Goal: Transaction & Acquisition: Purchase product/service

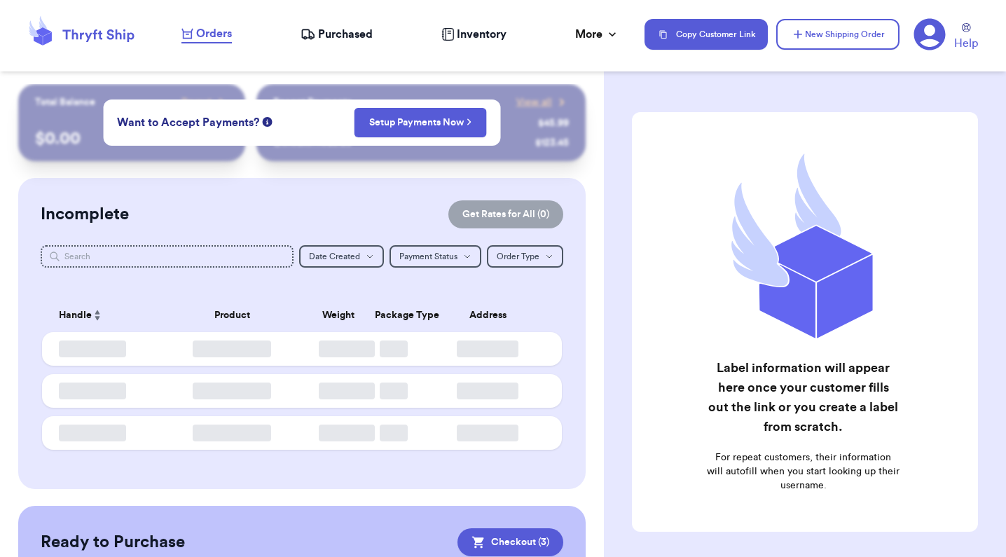
checkbox input "true"
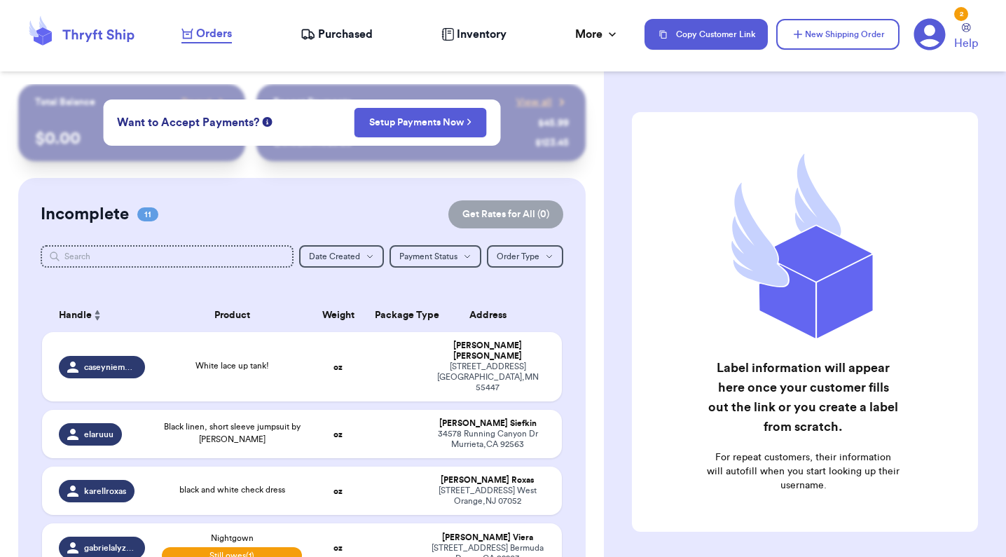
click at [208, 36] on span "Orders" at bounding box center [214, 33] width 36 height 17
click at [211, 29] on span "Orders" at bounding box center [214, 33] width 36 height 17
click at [209, 37] on span "Orders" at bounding box center [214, 33] width 36 height 17
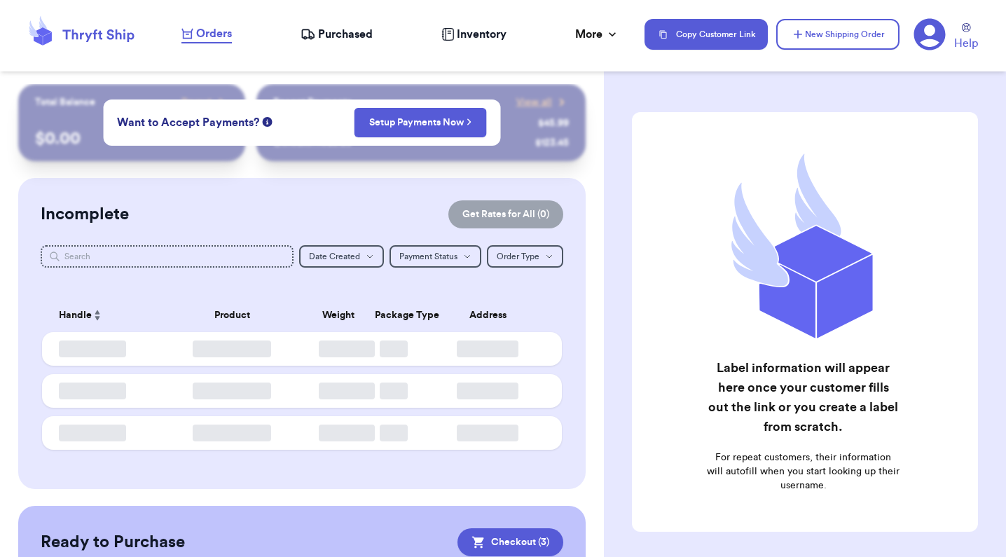
checkbox input "true"
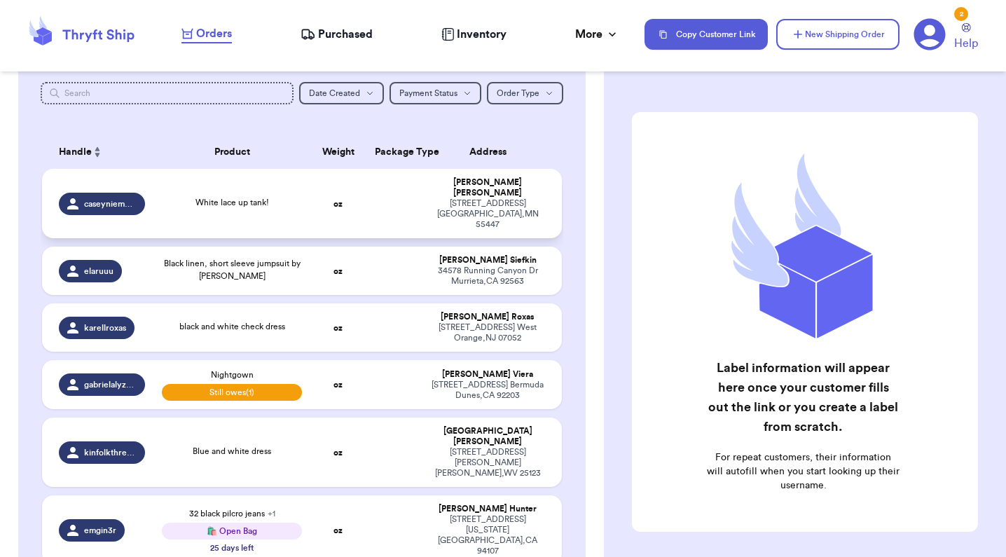
scroll to position [164, 0]
click at [399, 201] on td at bounding box center [395, 202] width 56 height 69
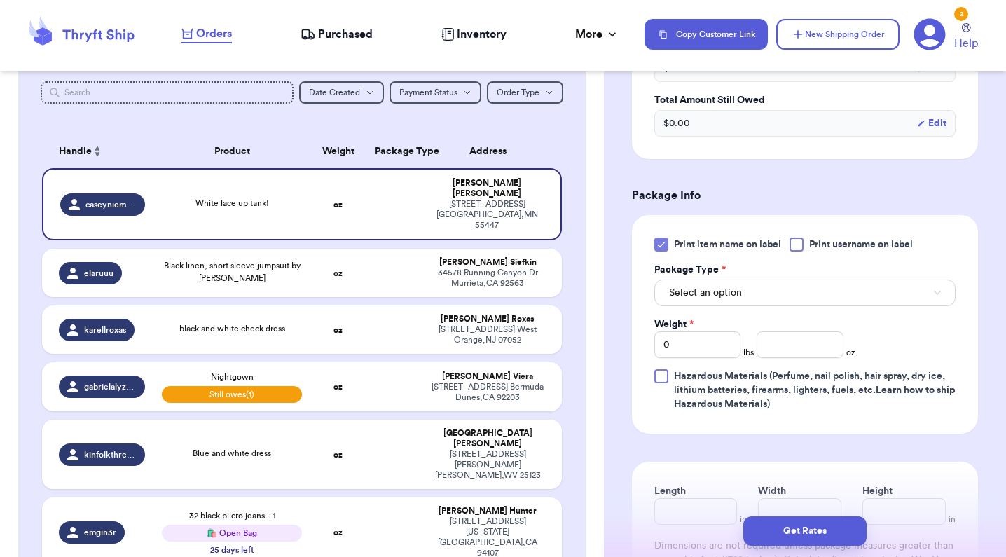
scroll to position [556, 0]
click at [760, 299] on button "Select an option" at bounding box center [805, 291] width 301 height 27
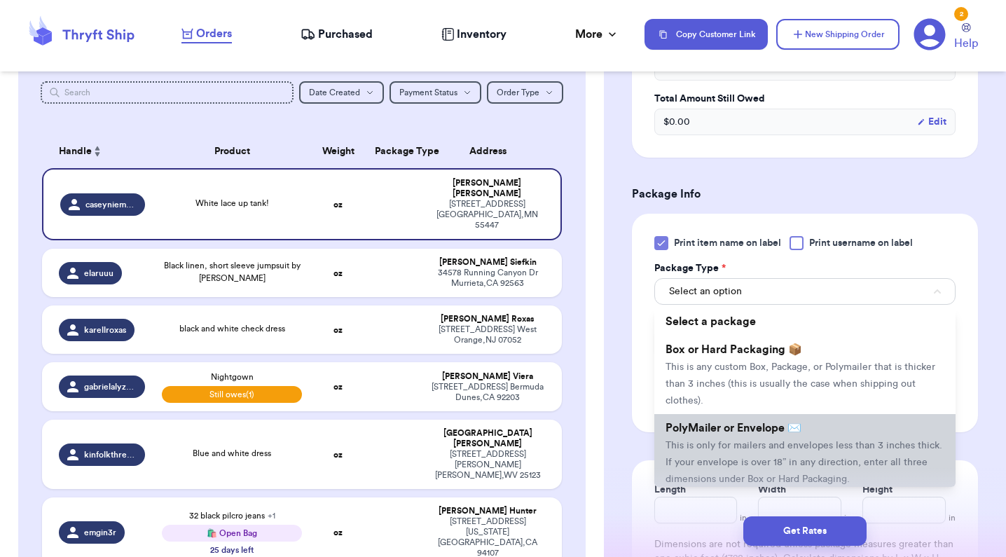
click at [723, 434] on span "PolyMailer or Envelope ✉️" at bounding box center [734, 428] width 136 height 11
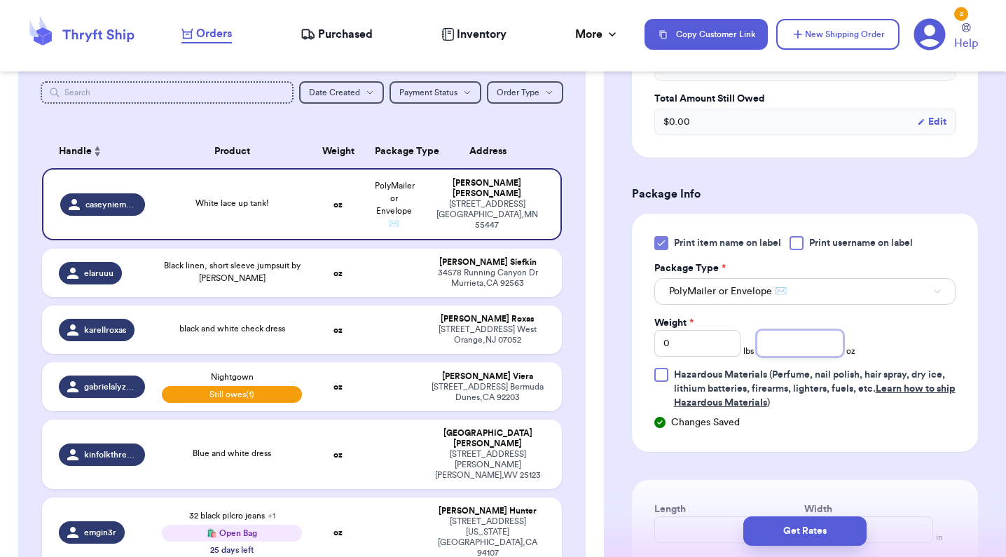
click at [779, 357] on input "number" at bounding box center [800, 343] width 86 height 27
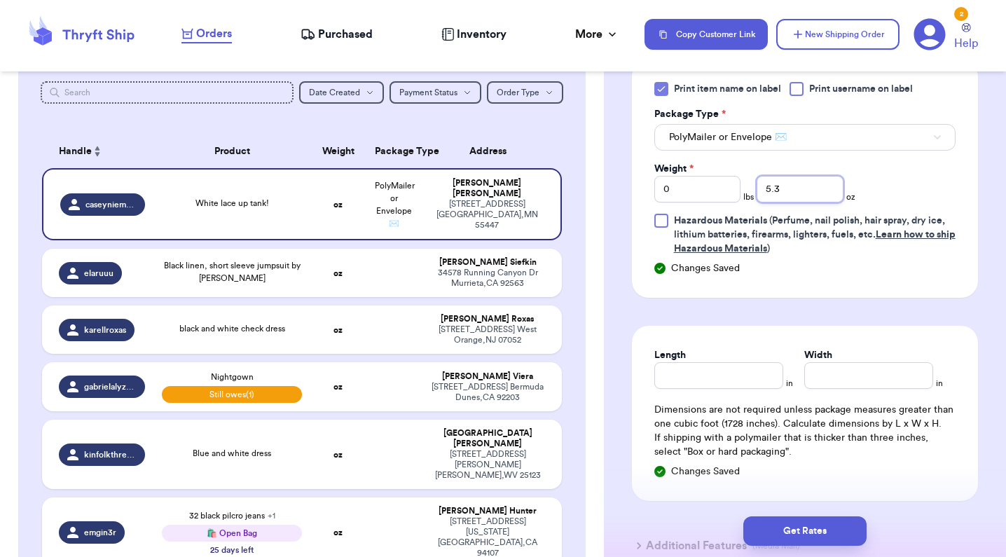
scroll to position [713, 0]
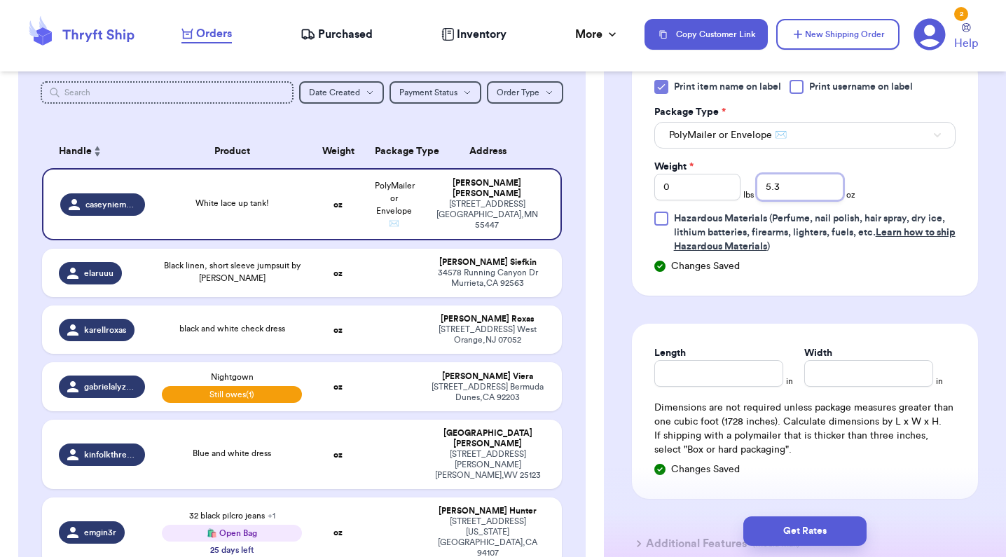
type input "5.3"
click at [694, 366] on input "Length" at bounding box center [719, 373] width 129 height 27
type input "9"
type input "5"
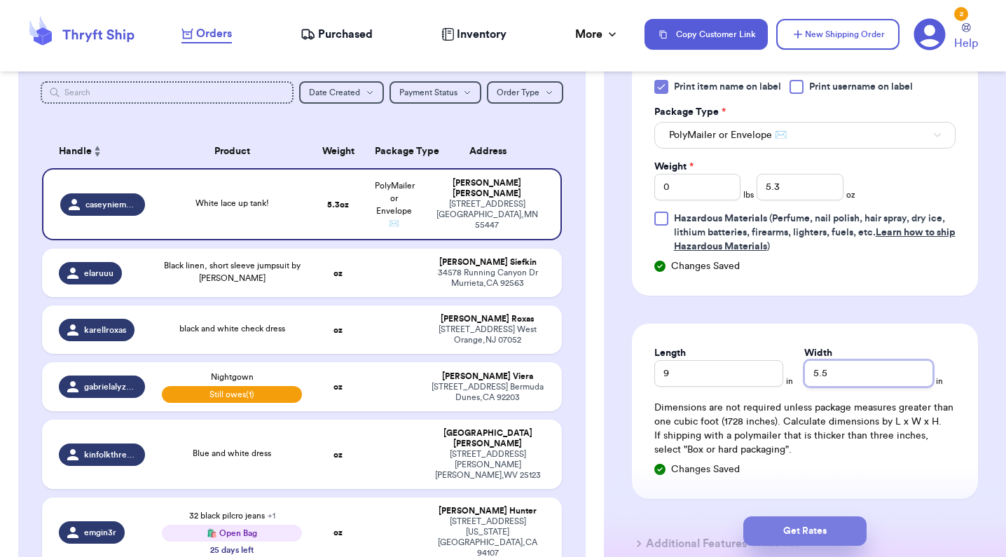
type input "5.5"
click at [831, 537] on button "Get Rates" at bounding box center [805, 531] width 123 height 29
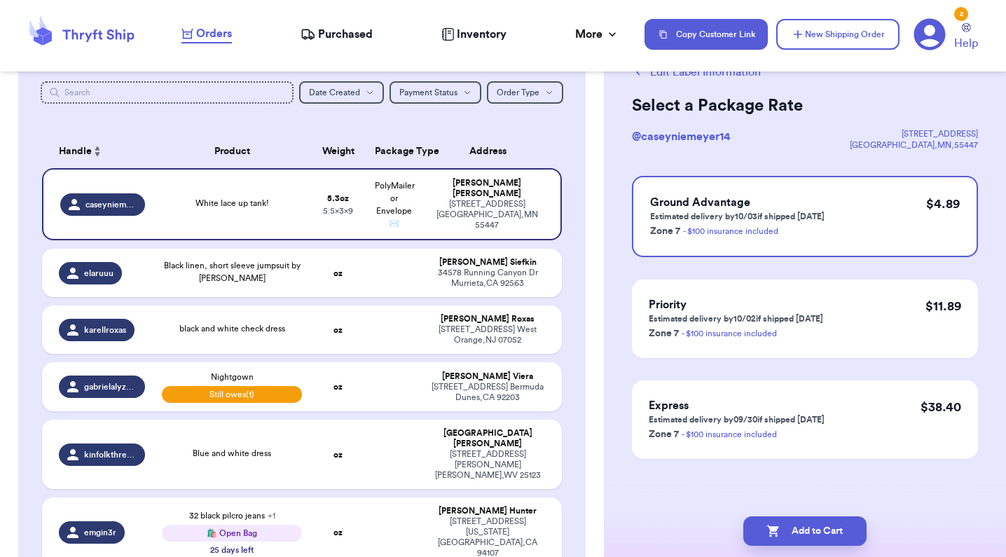
scroll to position [0, 0]
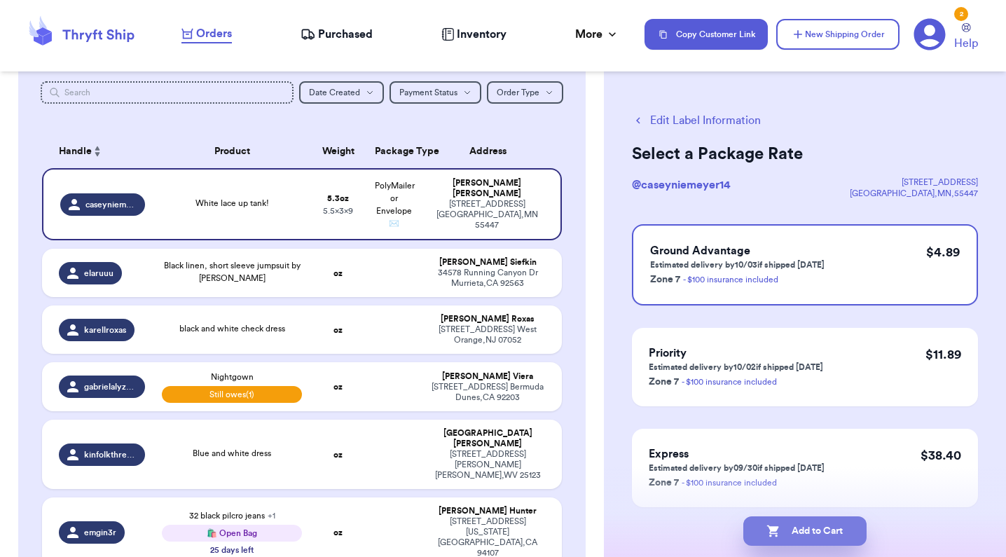
click at [831, 537] on button "Add to Cart" at bounding box center [805, 531] width 123 height 29
checkbox input "true"
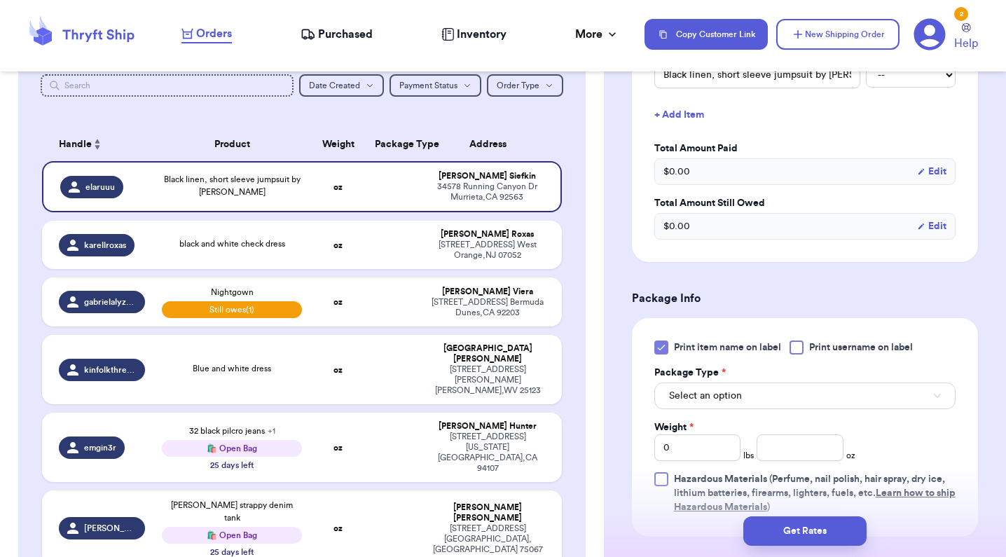
scroll to position [453, 0]
click at [712, 390] on button "Select an option" at bounding box center [805, 395] width 301 height 27
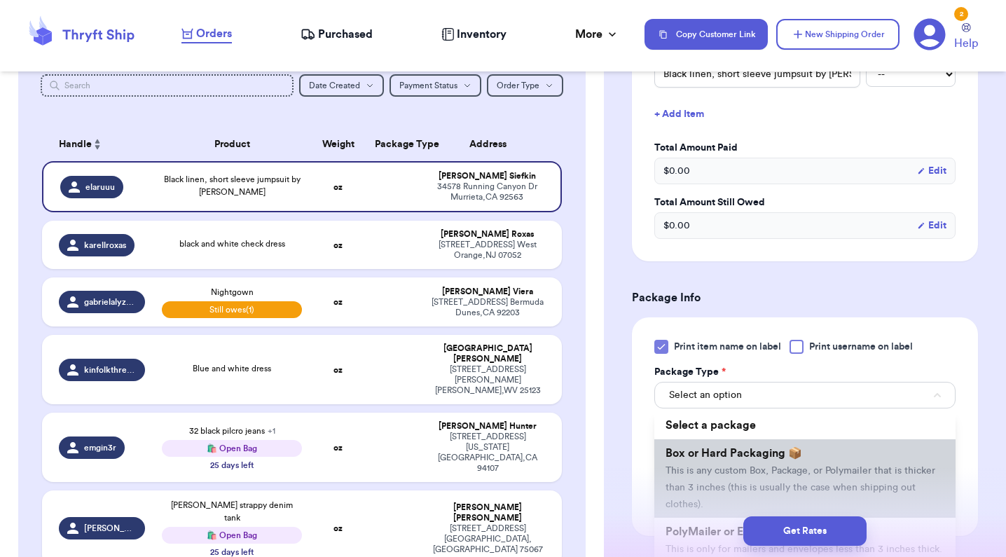
click at [677, 488] on span "This is any custom Box, Package, or Polymailer that is thicker than 3 inches (t…" at bounding box center [801, 487] width 270 height 43
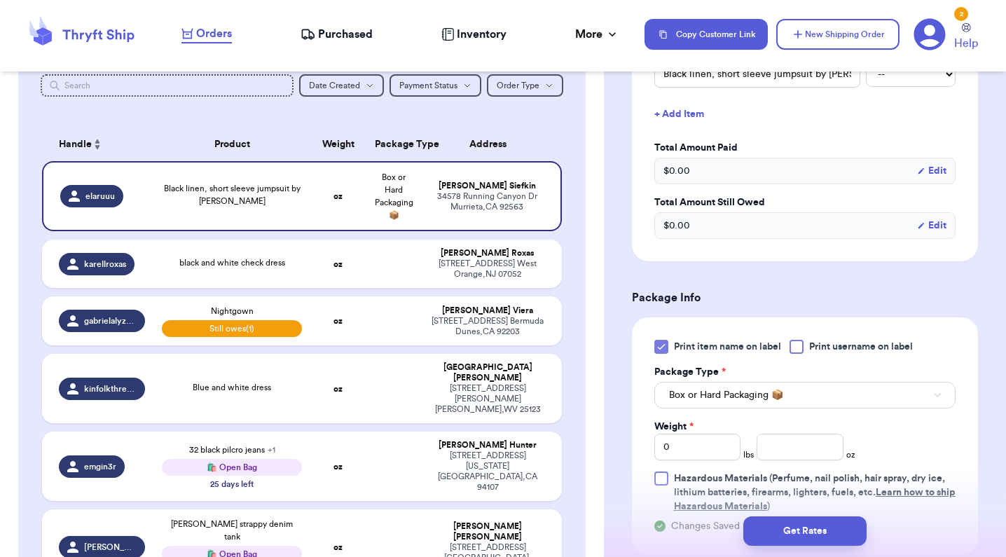
scroll to position [548, 0]
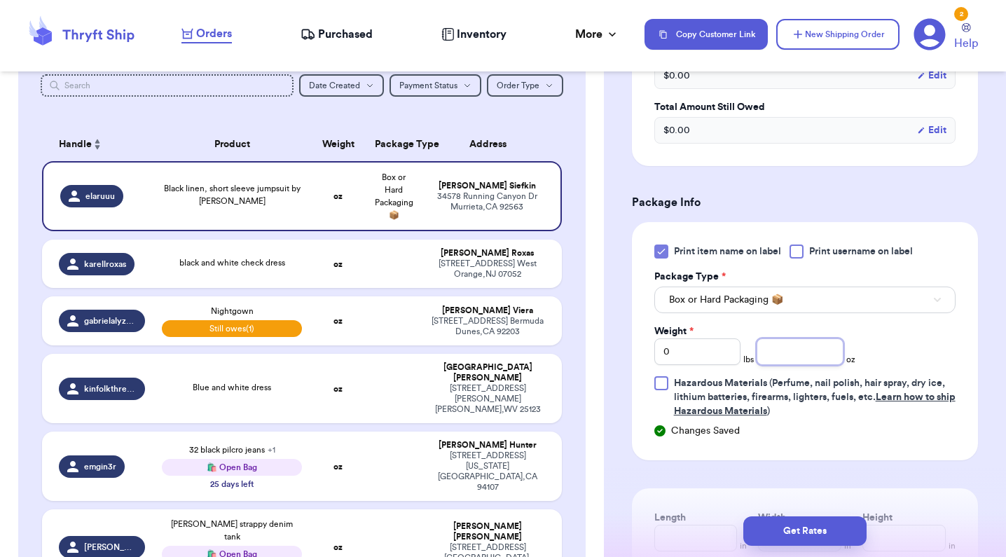
click at [789, 363] on input "number" at bounding box center [800, 351] width 86 height 27
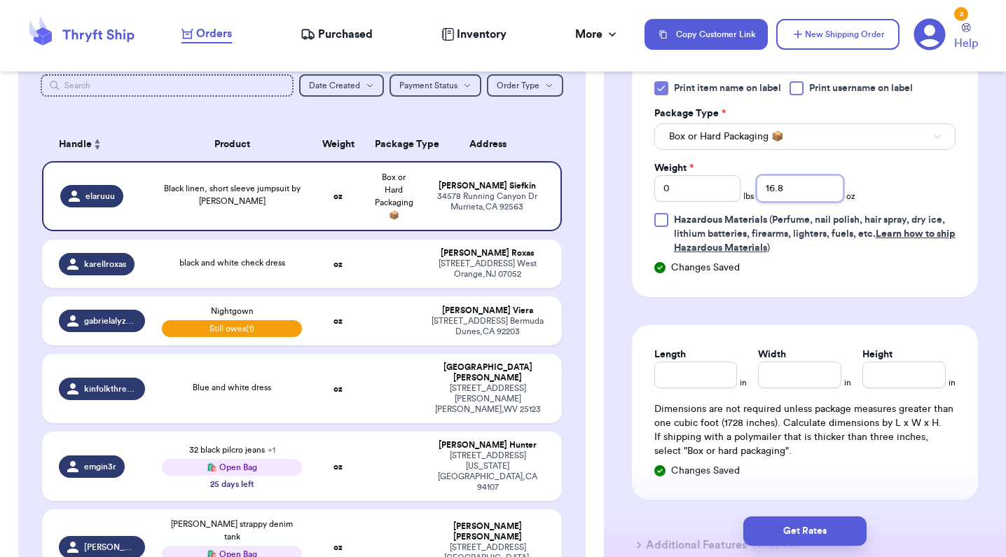
scroll to position [712, 0]
type input "16.8"
click at [673, 383] on input "Length" at bounding box center [696, 374] width 83 height 27
type input "10.5"
type input "8"
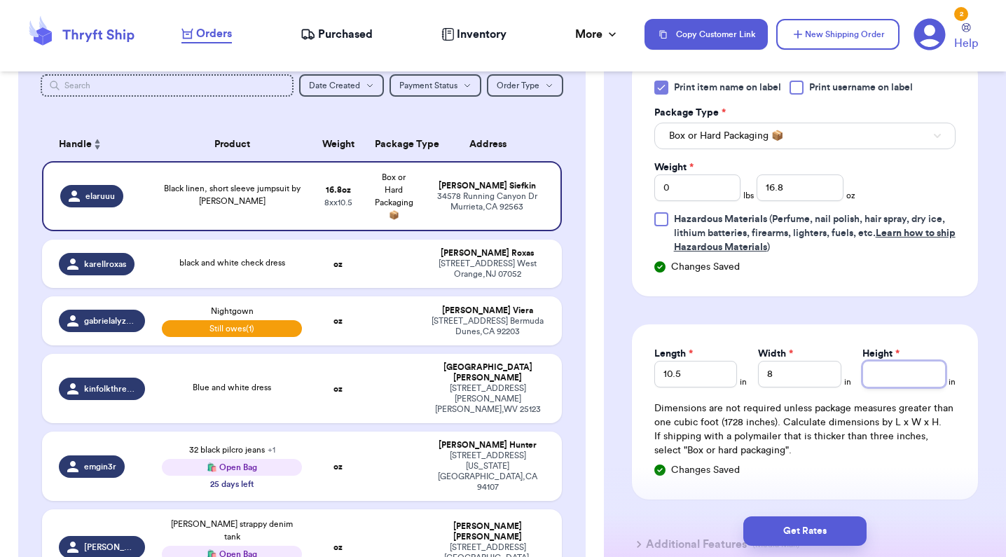
type input "3"
type input "4"
click at [833, 541] on button "Get Rates" at bounding box center [805, 531] width 123 height 29
type input "1"
type input "0.8000000000000007"
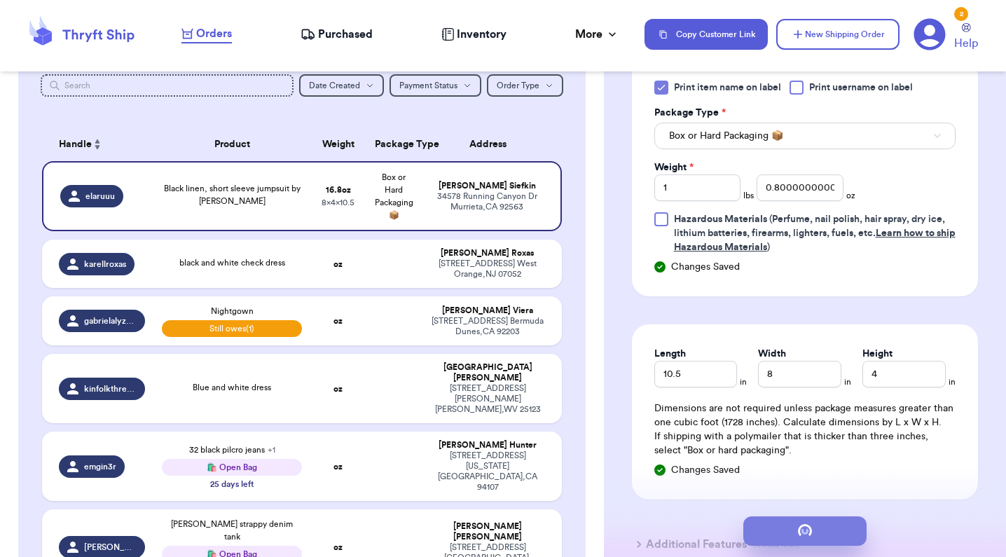
scroll to position [0, 0]
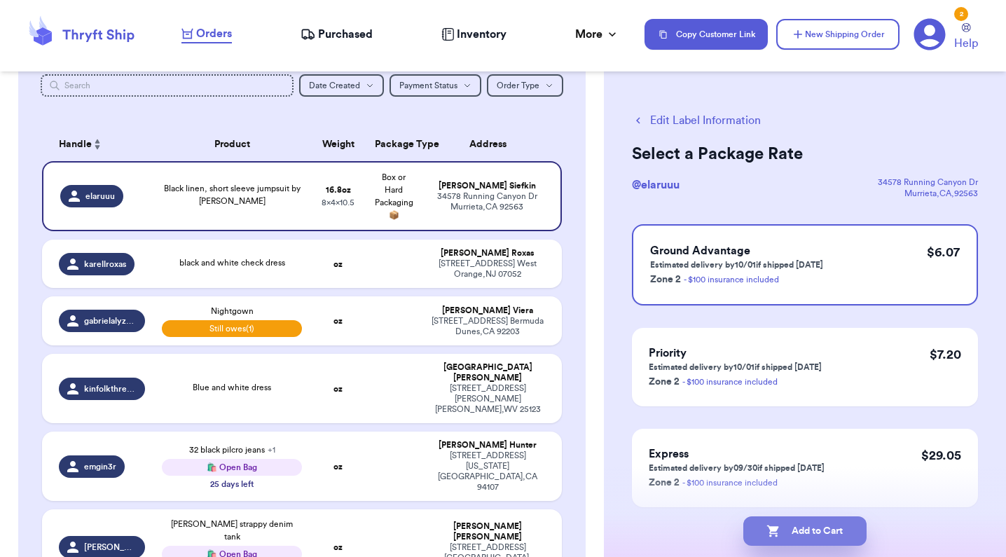
click at [820, 532] on button "Add to Cart" at bounding box center [805, 531] width 123 height 29
checkbox input "true"
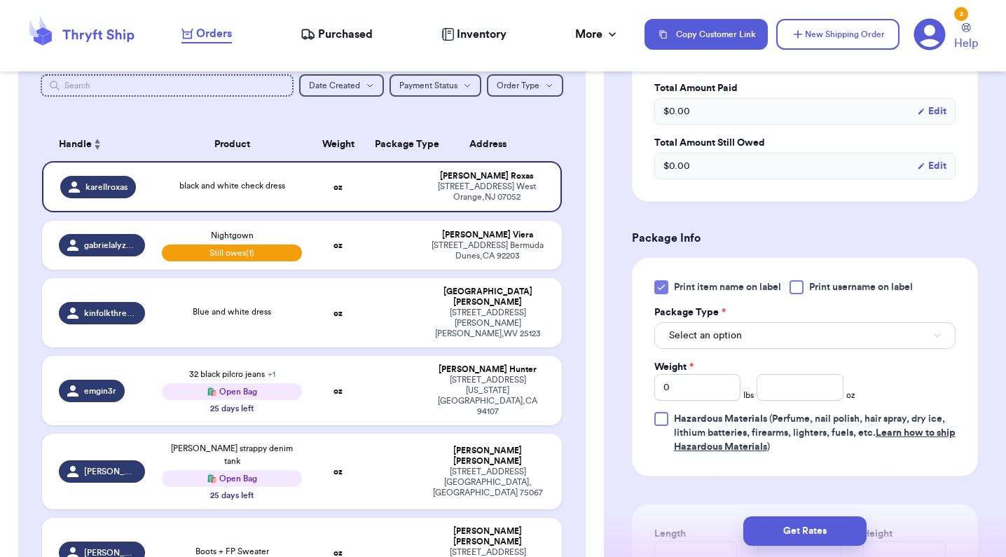
scroll to position [526, 0]
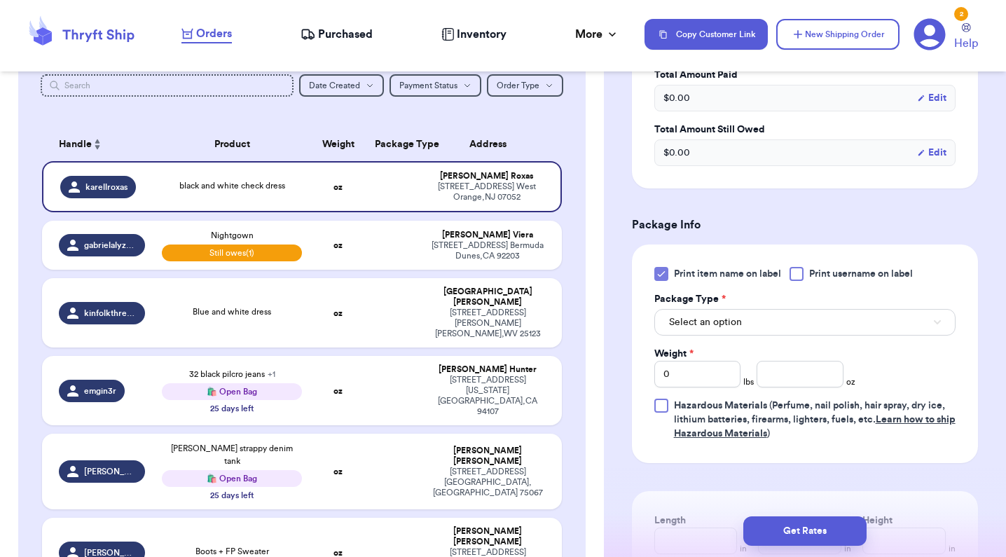
click at [714, 336] on button "Select an option" at bounding box center [805, 322] width 301 height 27
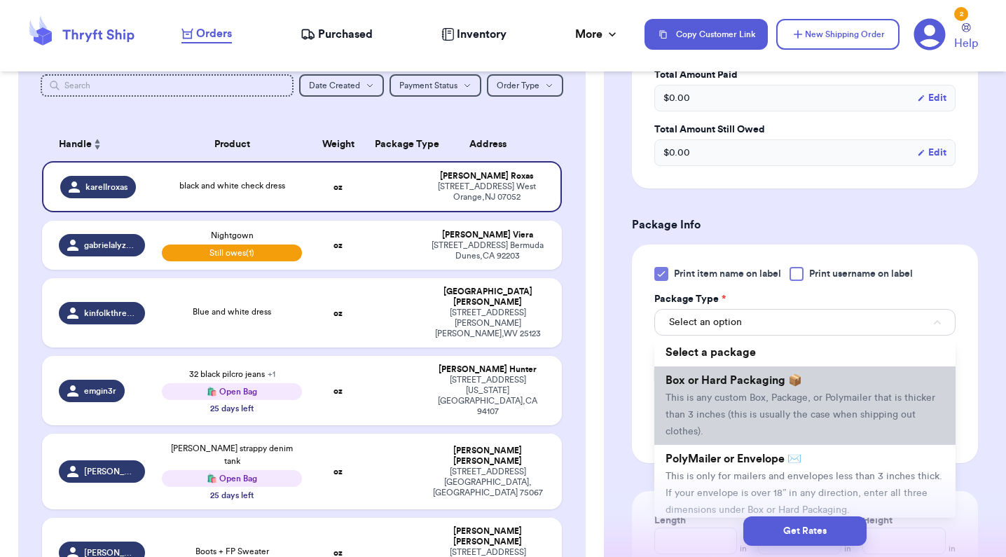
click at [709, 392] on li "Box or Hard Packaging 📦 This is any custom Box, Package, or Polymailer that is …" at bounding box center [805, 406] width 301 height 78
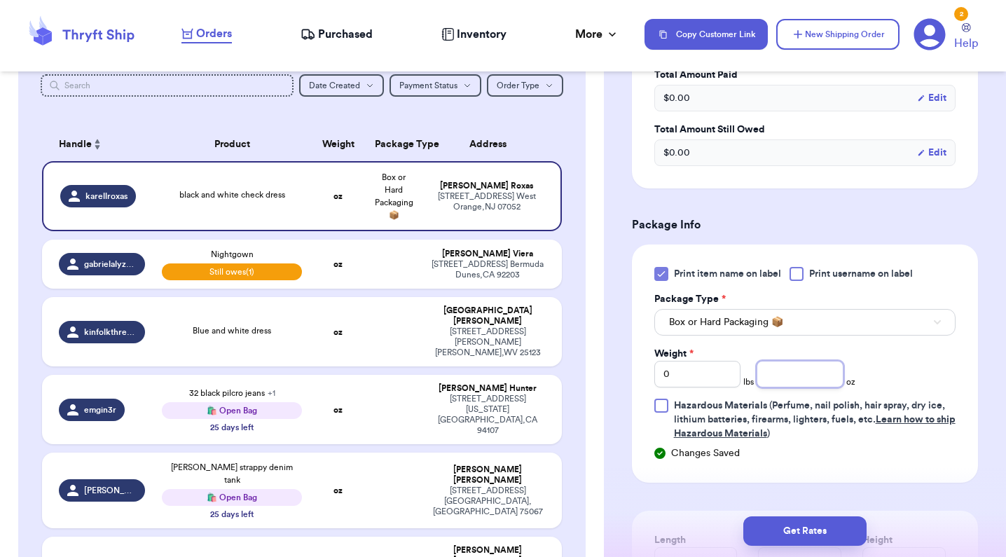
click at [798, 381] on input "number" at bounding box center [800, 374] width 86 height 27
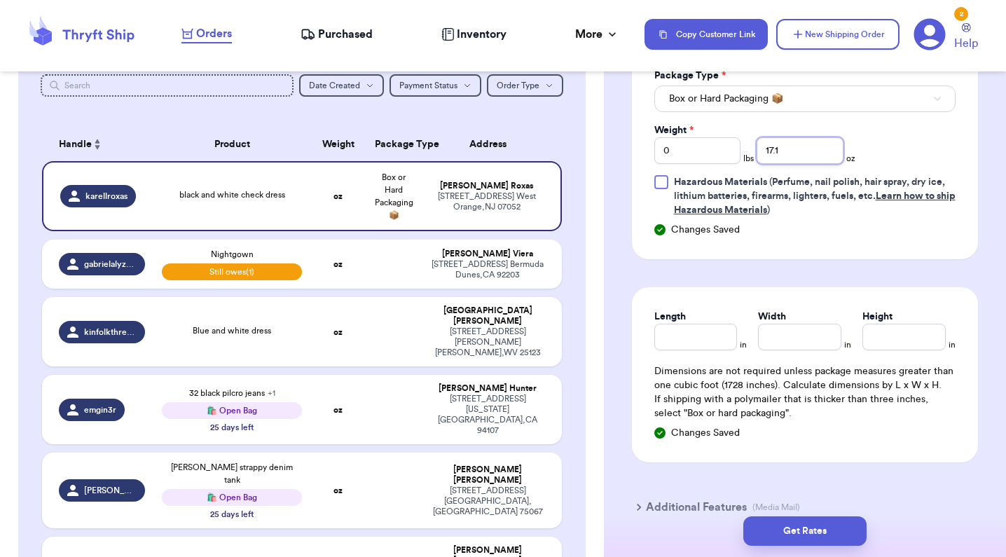
scroll to position [755, 0]
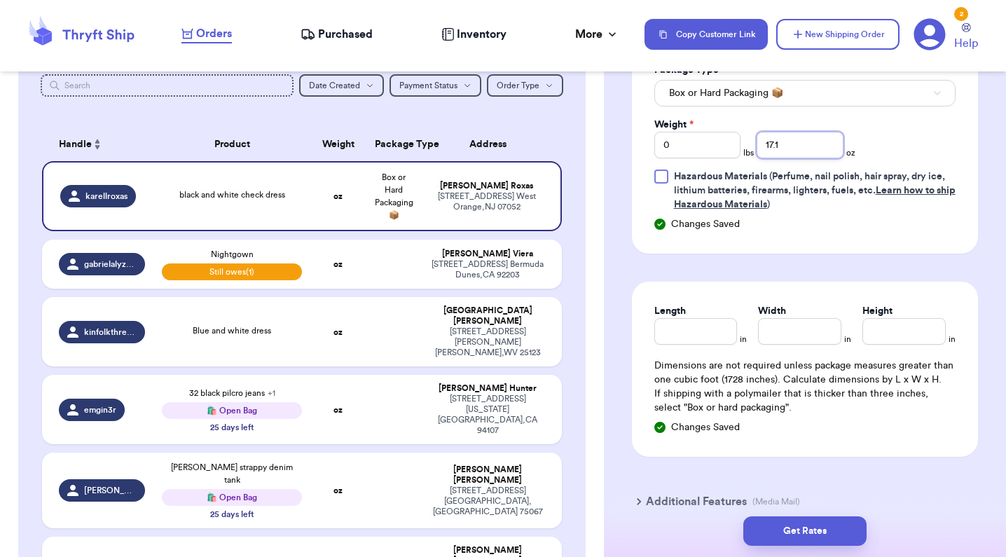
type input "17.1"
click at [718, 334] on input "Length" at bounding box center [696, 331] width 83 height 27
type input "10.5"
type input "8"
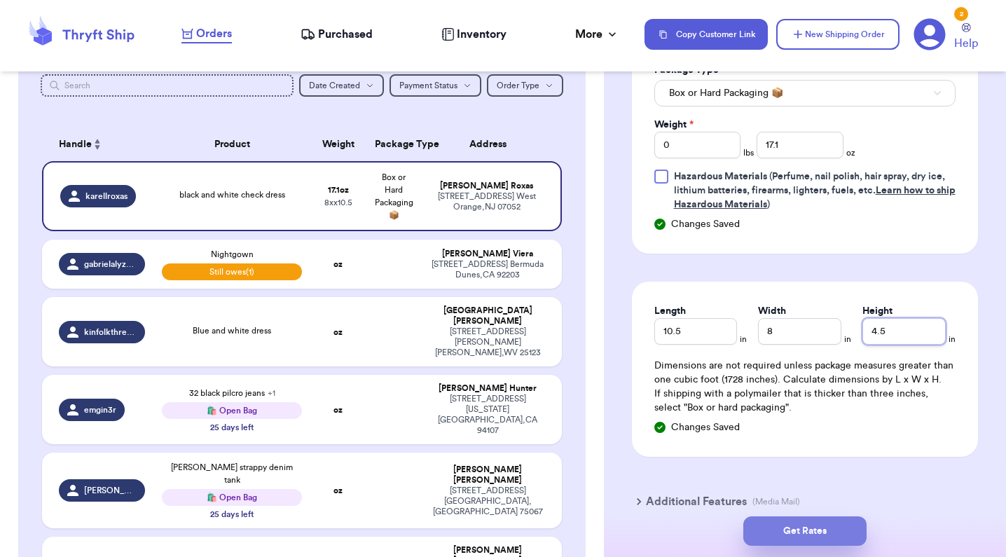
type input "4.5"
click at [824, 535] on button "Get Rates" at bounding box center [805, 531] width 123 height 29
type input "1"
type input "1.1000000000000014"
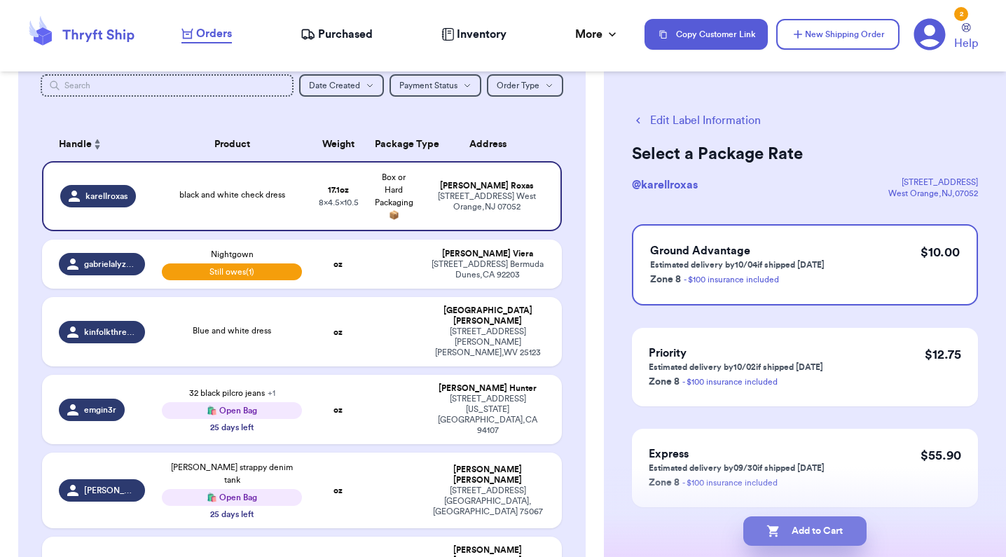
click at [807, 541] on button "Add to Cart" at bounding box center [805, 531] width 123 height 29
checkbox input "true"
select select "unpaid"
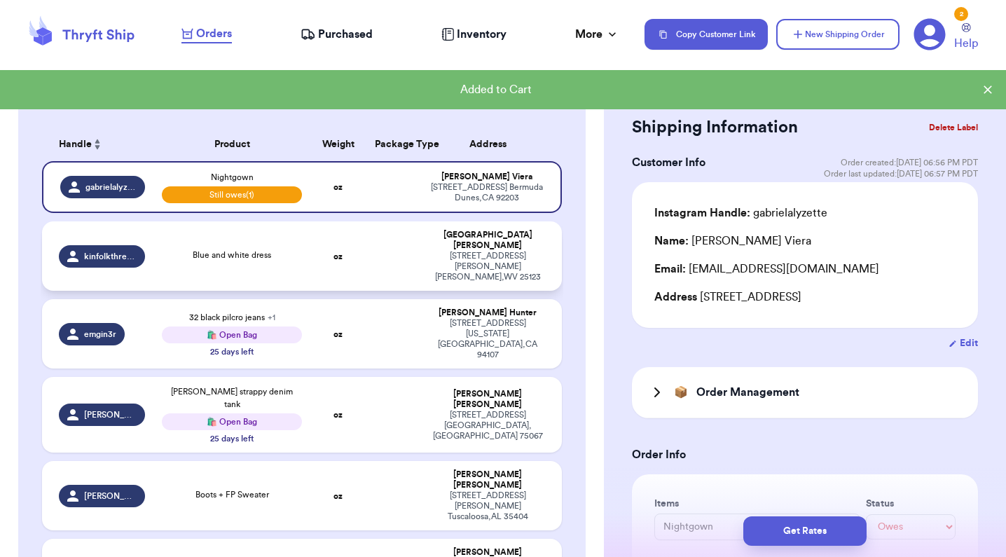
click at [374, 257] on td at bounding box center [395, 255] width 56 height 69
type input "Blue and white dress"
select select "unknown"
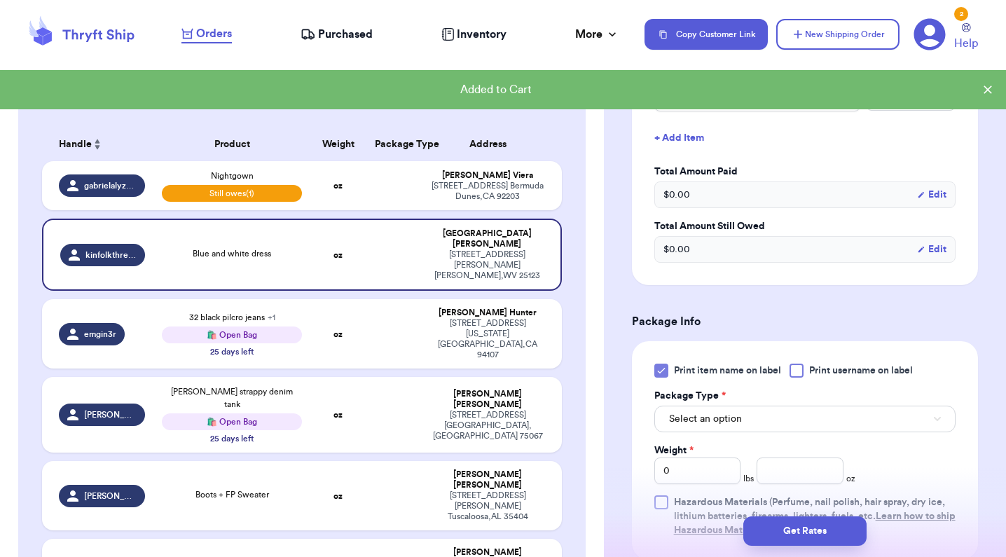
scroll to position [475, 0]
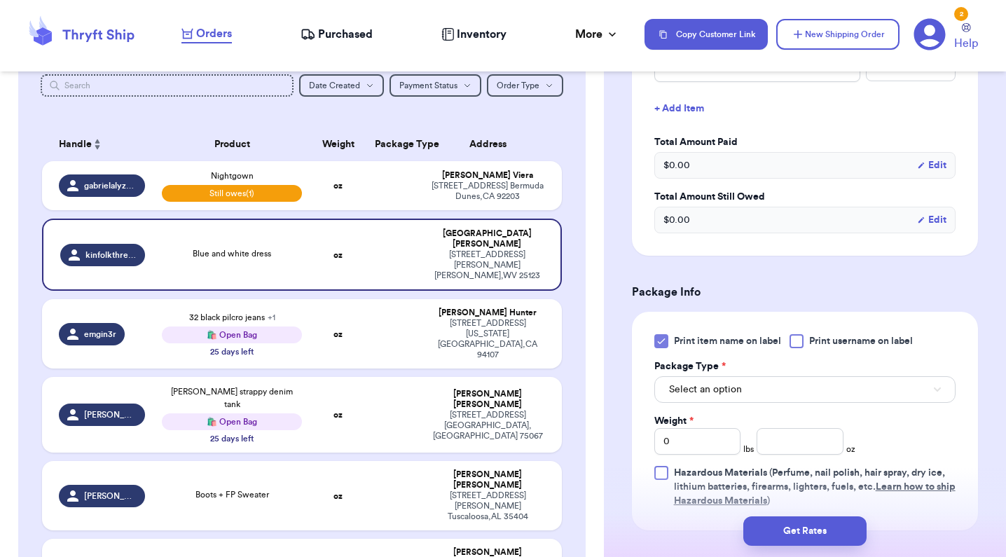
click at [747, 380] on button "Select an option" at bounding box center [805, 389] width 301 height 27
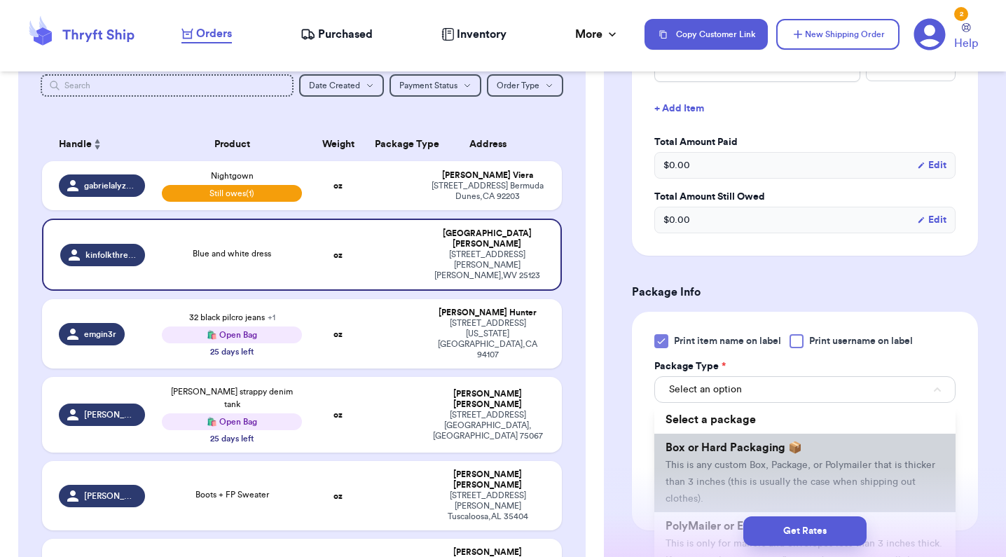
click at [712, 460] on span "This is any custom Box, Package, or Polymailer that is thicker than 3 inches (t…" at bounding box center [801, 481] width 270 height 43
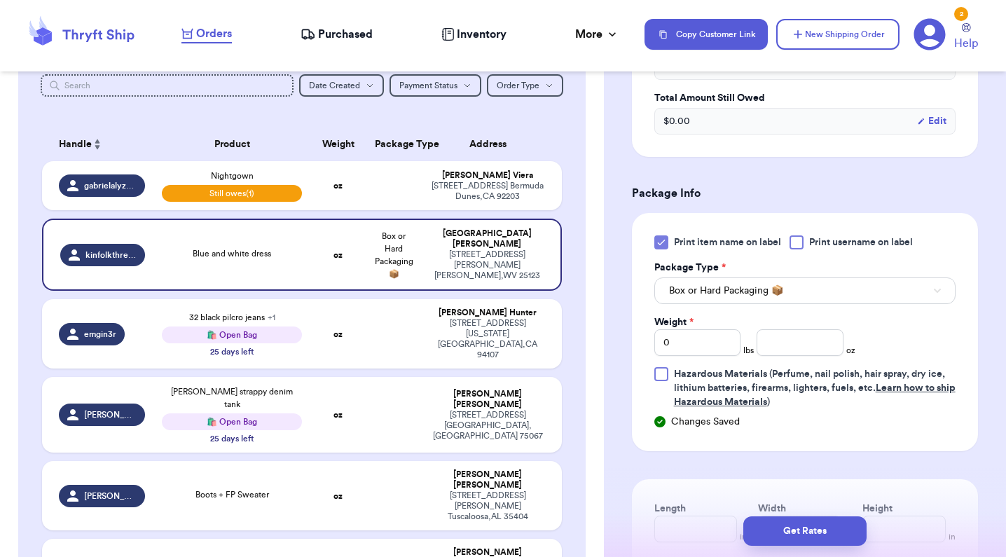
scroll to position [575, 0]
click at [788, 329] on input "number" at bounding box center [800, 342] width 86 height 27
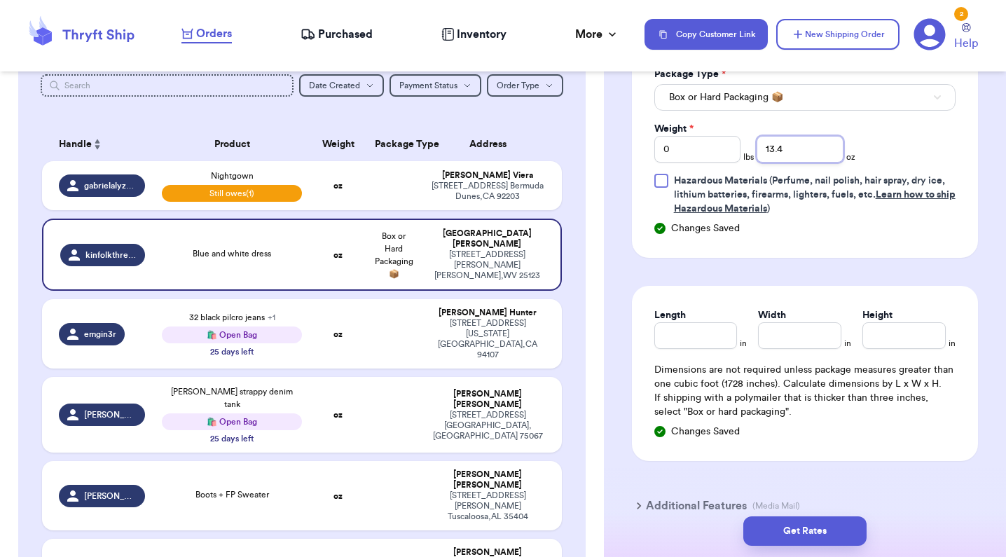
scroll to position [820, 0]
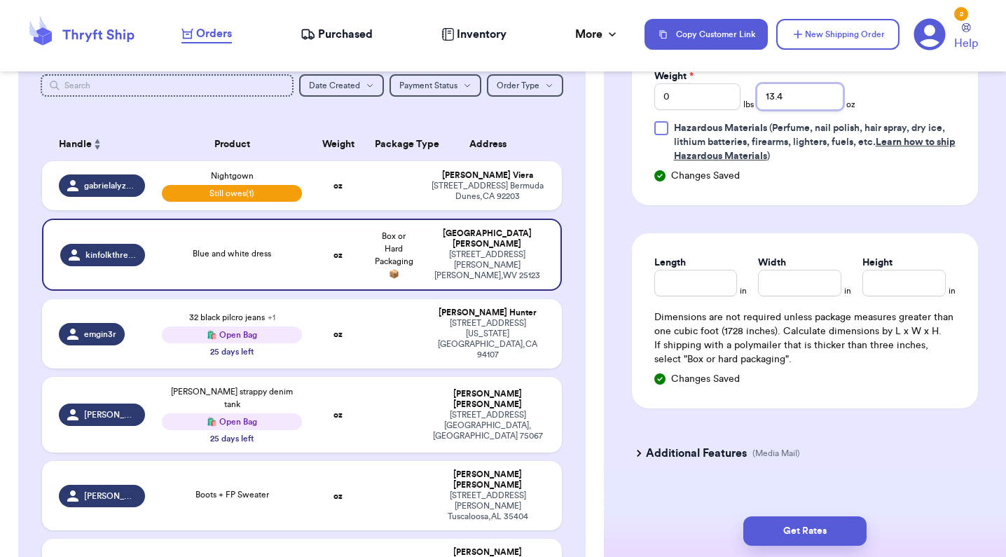
type input "13.4"
click at [669, 275] on input "Length" at bounding box center [696, 283] width 83 height 27
type input "10"
type input "7"
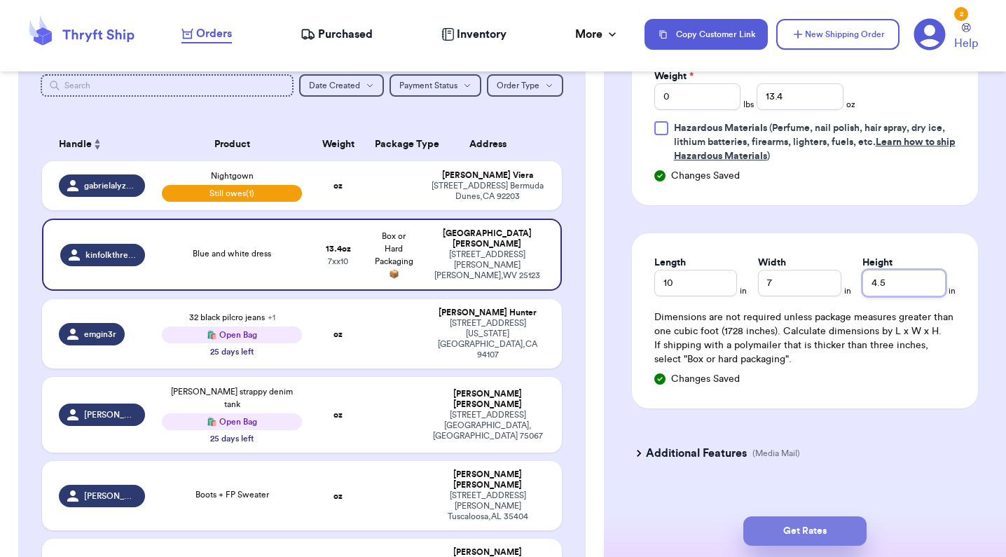
type input "4.5"
click at [808, 527] on button "Get Rates" at bounding box center [805, 531] width 123 height 29
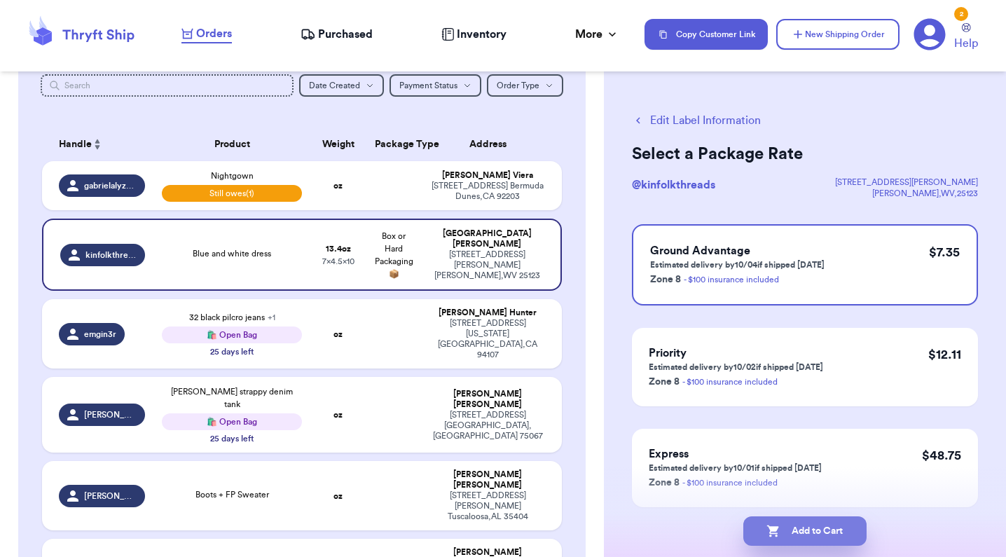
click at [805, 533] on button "Add to Cart" at bounding box center [805, 531] width 123 height 29
checkbox input "true"
select select "unpaid"
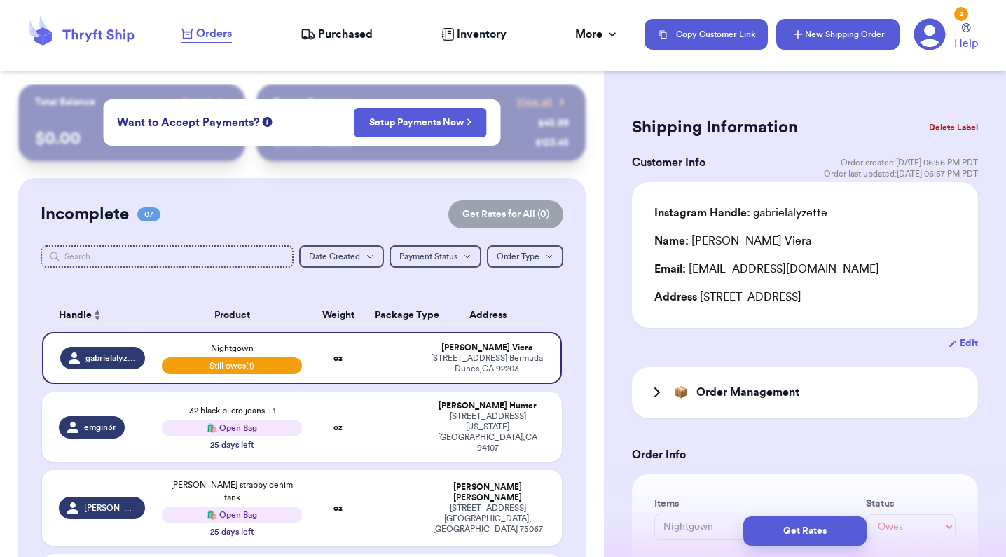
click at [837, 41] on button "New Shipping Order" at bounding box center [838, 34] width 123 height 31
select select "unknown"
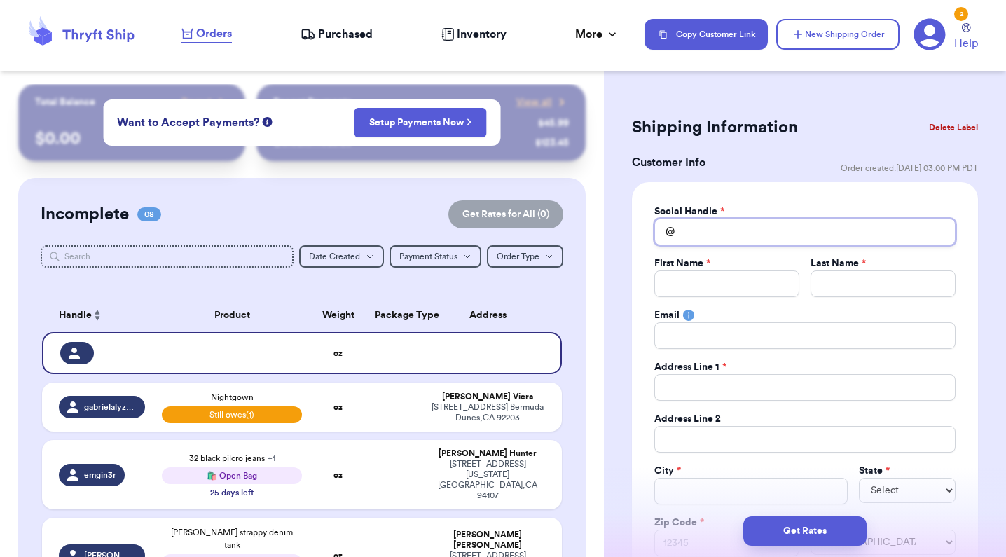
click at [761, 229] on input "Total Amount Paid" at bounding box center [805, 232] width 301 height 27
type input "v"
type input "vo"
type input "v"
type input "v."
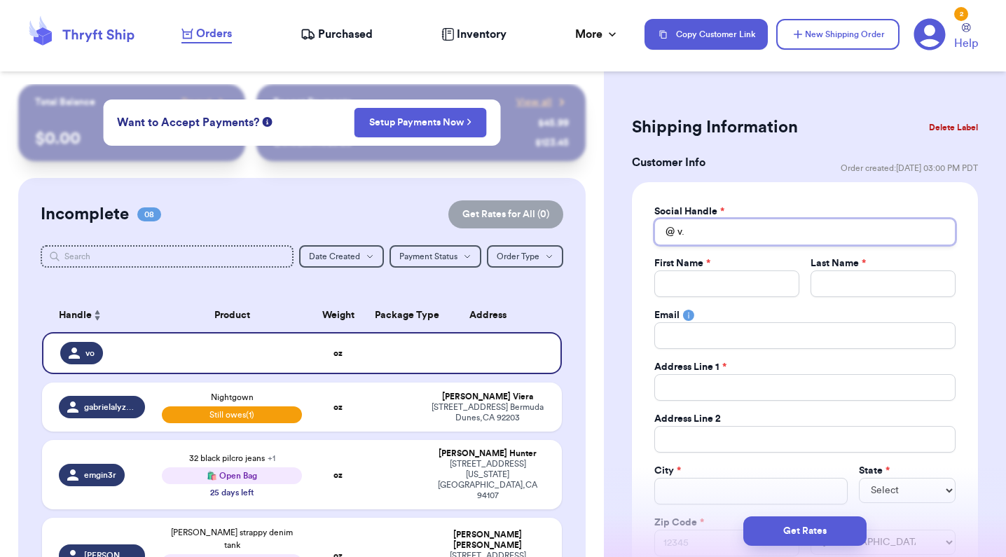
type input "v.0"
type input "v."
type input "v.o"
type input "v."
type input "v"
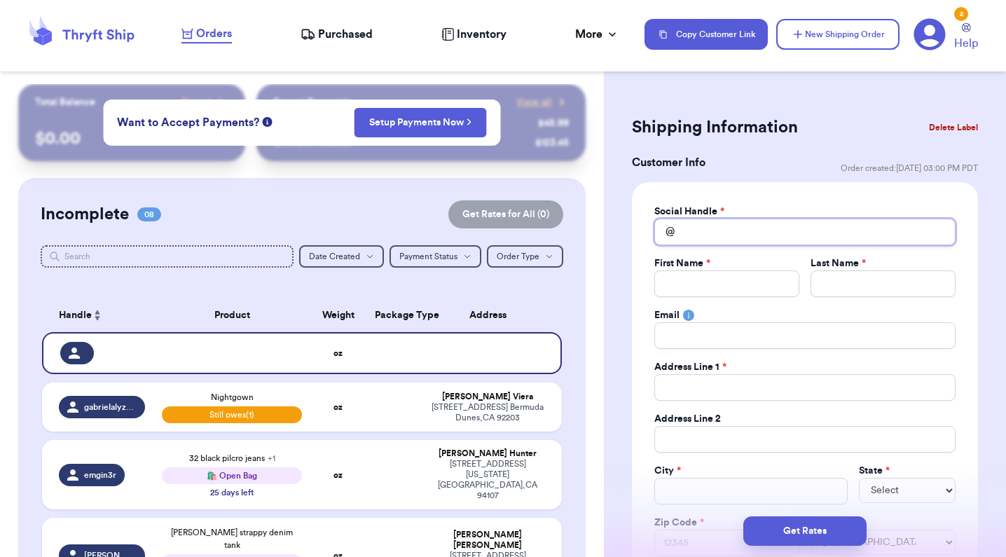
type input "a"
type input "as"
type input "aso"
type input "asof"
type input "asoft"
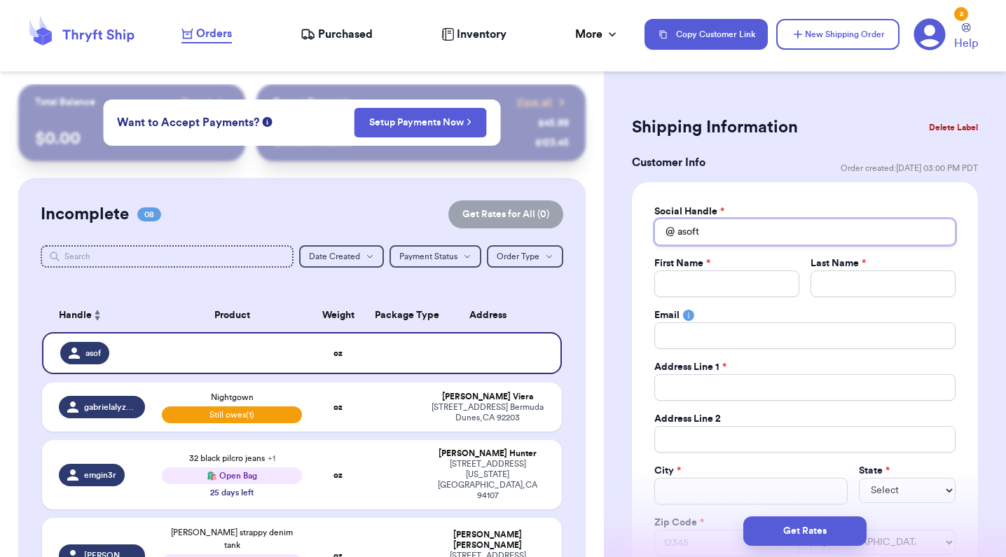
type input "asofth"
type input "asofthe"
type input "asofth"
type input "asoft"
type input "asof"
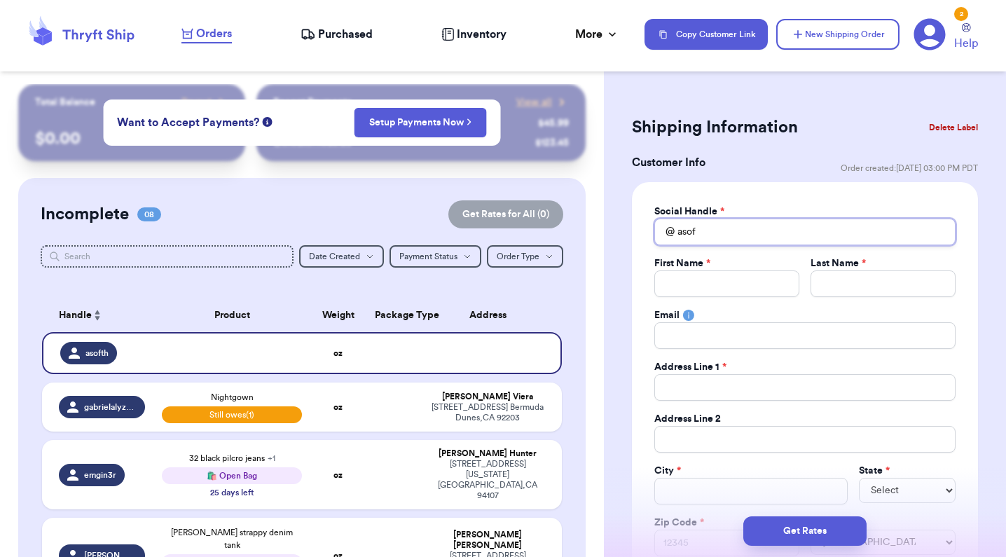
type input "aso"
type input "as"
type input "a"
click at [324, 34] on span "Purchased" at bounding box center [345, 34] width 55 height 17
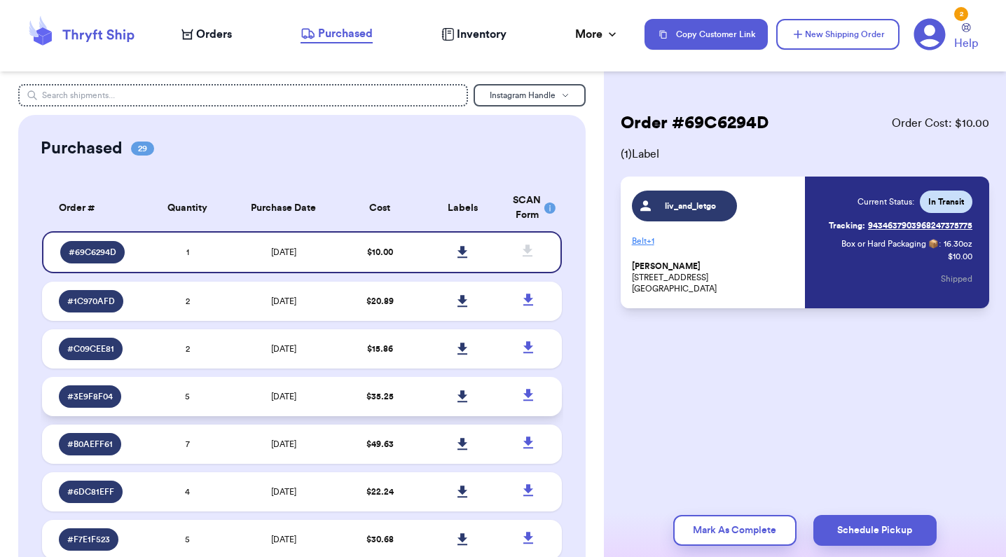
click at [214, 410] on td "5" at bounding box center [187, 396] width 83 height 39
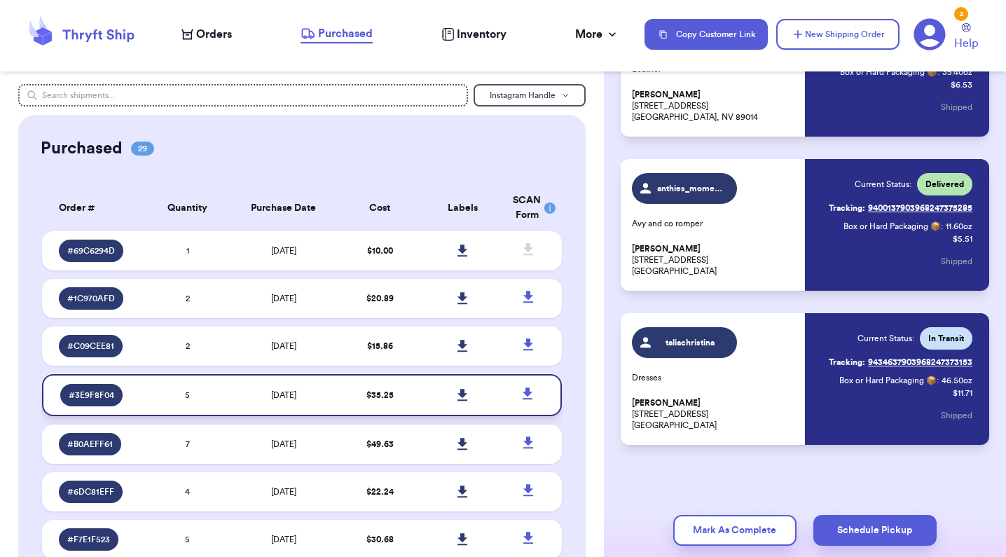
scroll to position [480, 0]
click at [243, 352] on td "9/24/2025" at bounding box center [283, 346] width 109 height 39
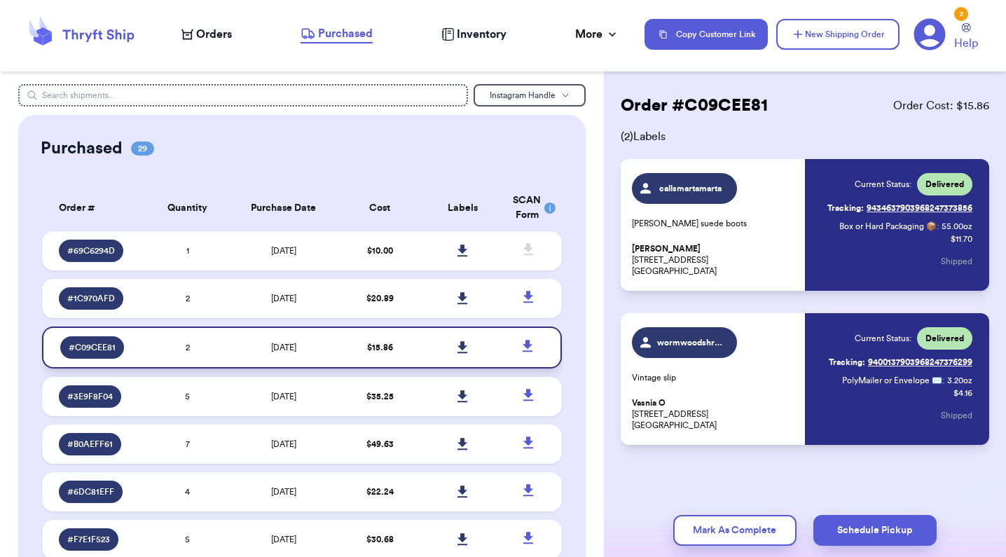
scroll to position [0, 0]
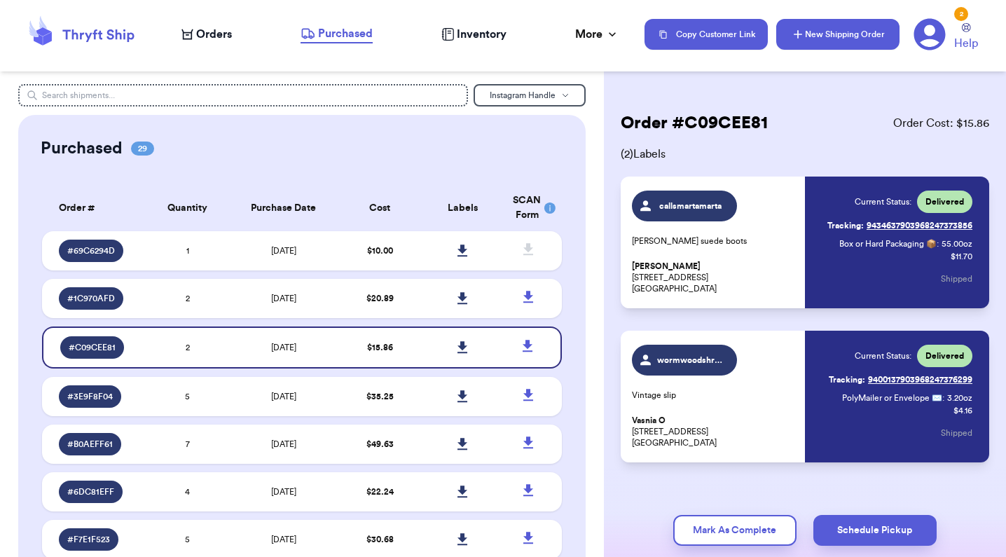
click at [819, 37] on button "New Shipping Order" at bounding box center [838, 34] width 123 height 31
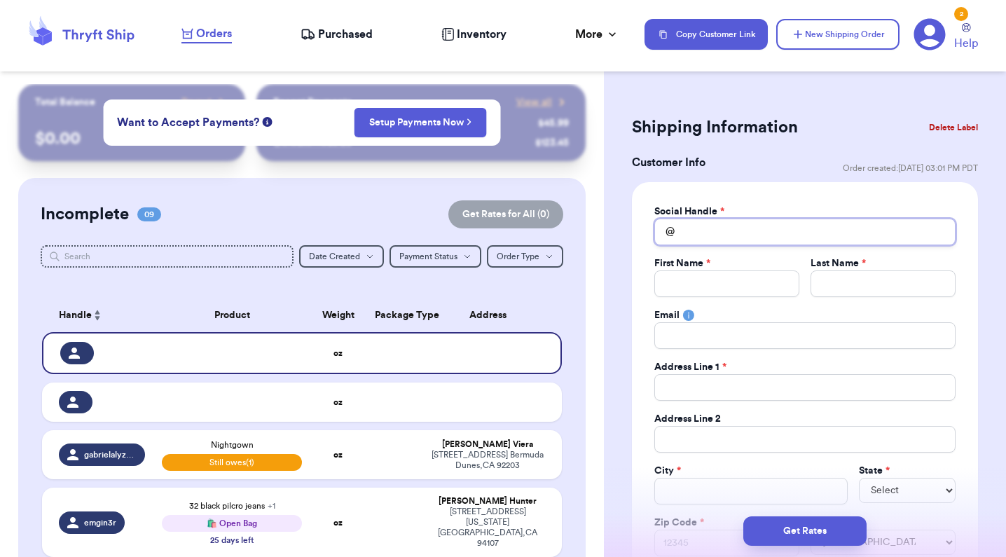
click at [723, 235] on input "Total Amount Paid" at bounding box center [805, 232] width 301 height 27
type input "w"
type input "wo"
type input "wor"
type input "worm"
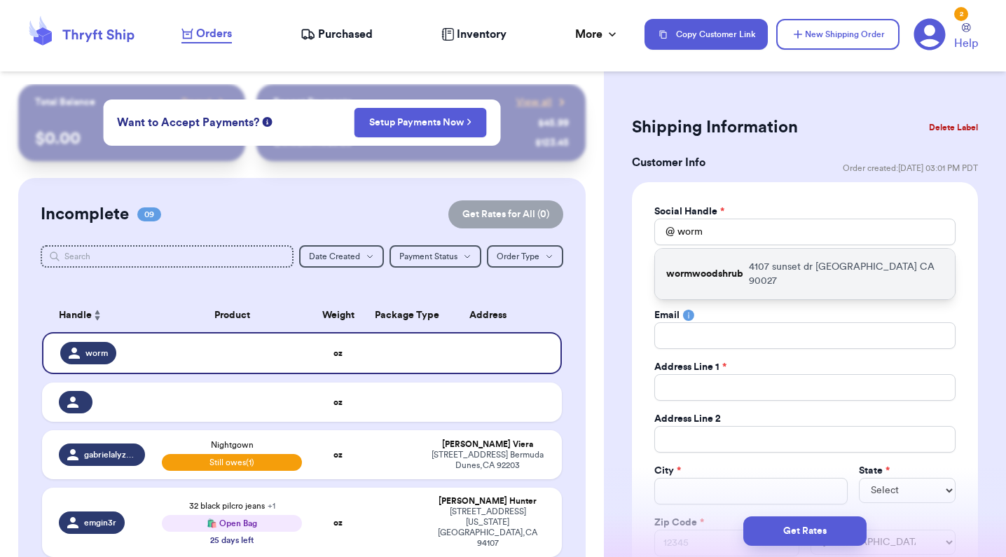
click at [725, 269] on p "wormwoodshrub" at bounding box center [704, 274] width 77 height 14
type input "wormwoodshrub"
type input "Vasnia"
type input "O"
type input "eccentricbones@gmail.com"
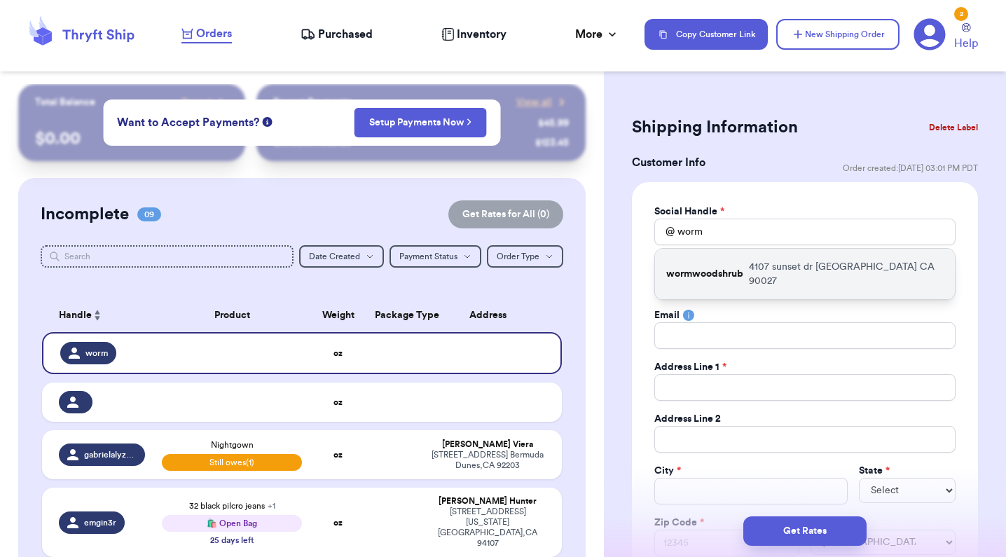
type input "4107 sunset dr"
type input "Apt 8"
type input "Los Ángeles"
select select "CA"
type input "90027"
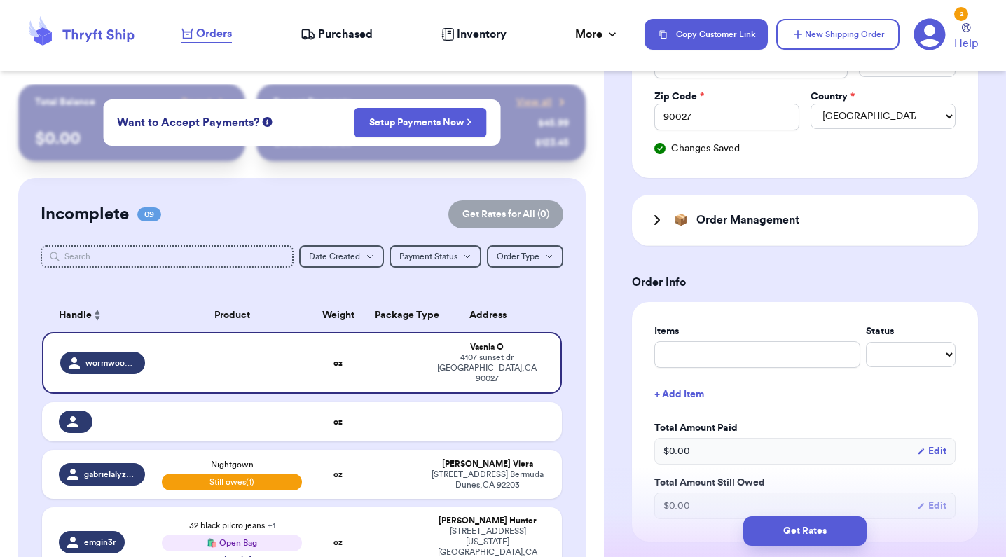
scroll to position [428, 0]
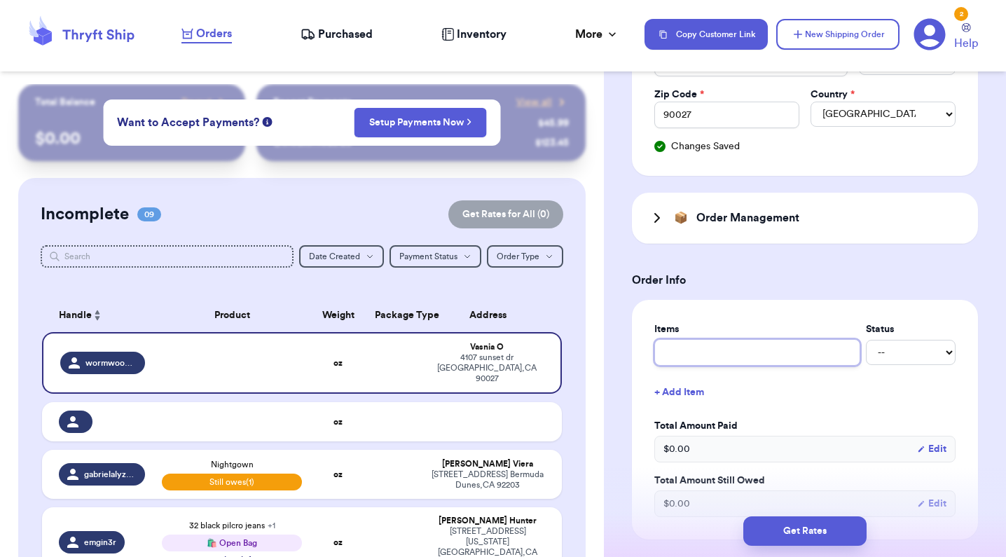
type input "v"
type input "vi"
type input "vin"
type input "vint"
type input "vinta"
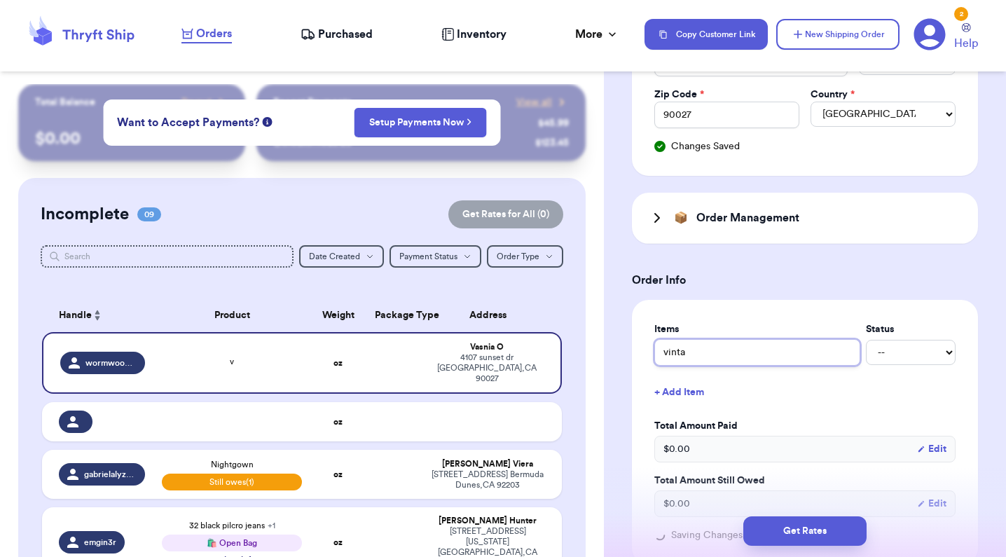
type input "vintag"
type input "vintage"
type input "vintage c"
type input "vintage cr"
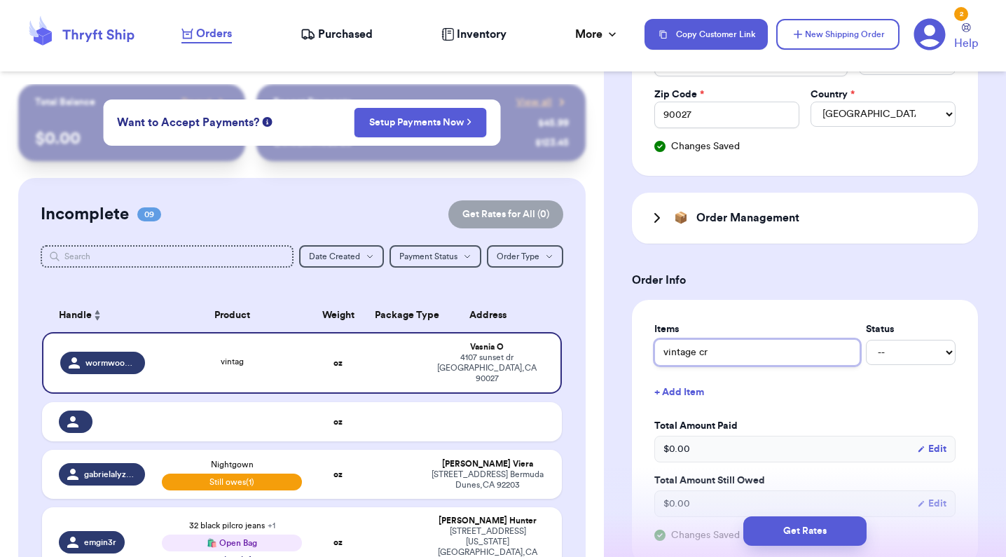
type input "vintage cre"
type input "vintage crew"
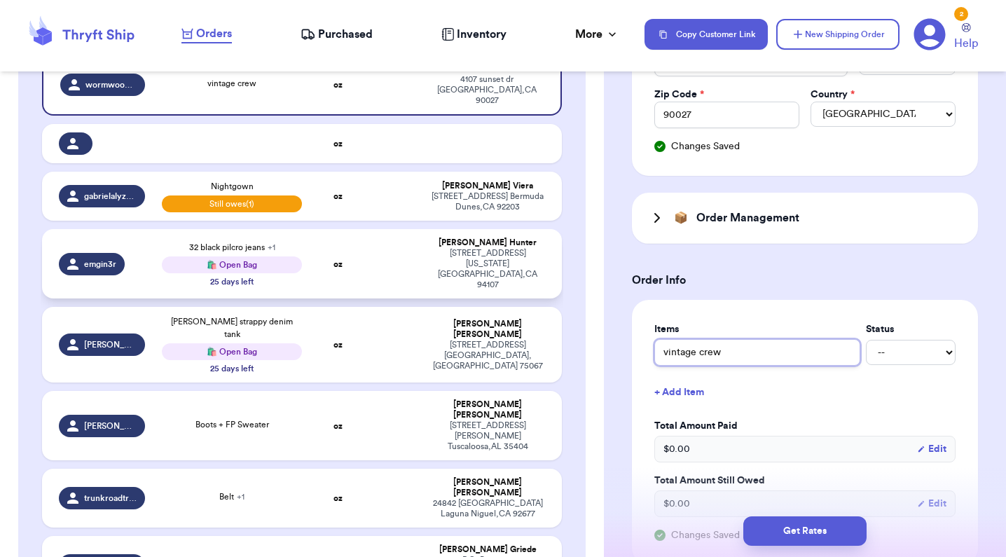
scroll to position [278, 0]
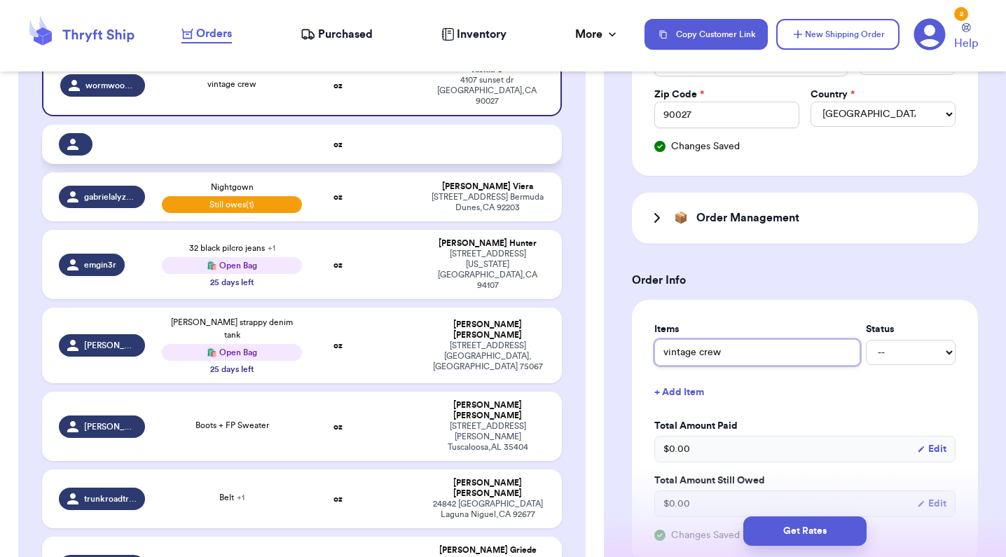
type input "vintage crew"
click at [414, 144] on td at bounding box center [395, 144] width 56 height 39
select select
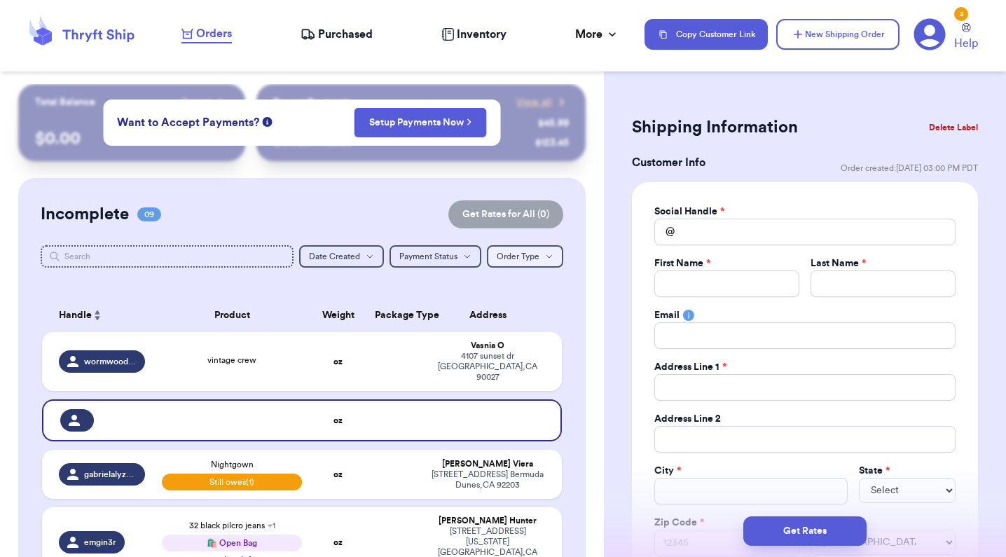
scroll to position [0, 0]
click at [945, 125] on button "Delete Label" at bounding box center [954, 127] width 60 height 31
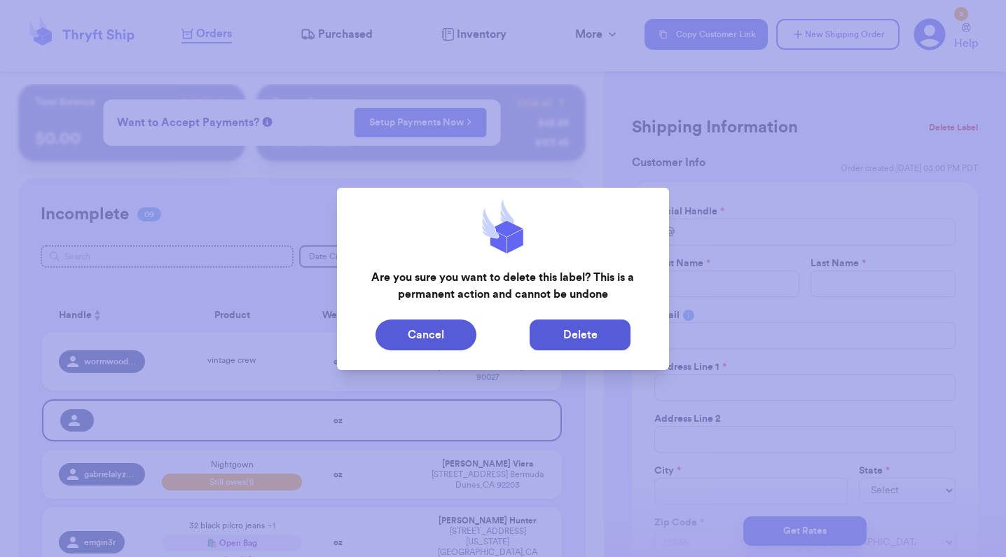
click at [585, 336] on button "Delete" at bounding box center [580, 335] width 101 height 31
type input "vintage crew"
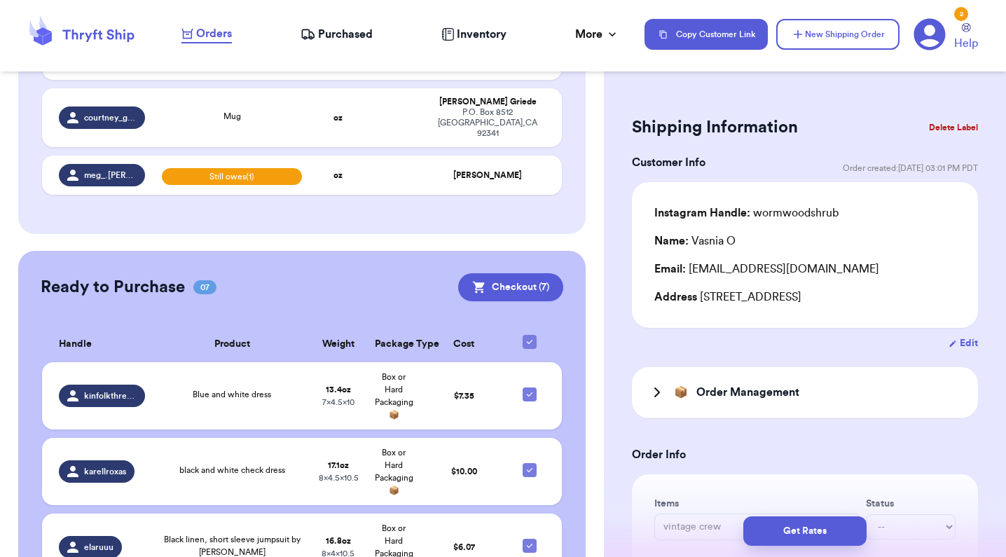
scroll to position [655, 0]
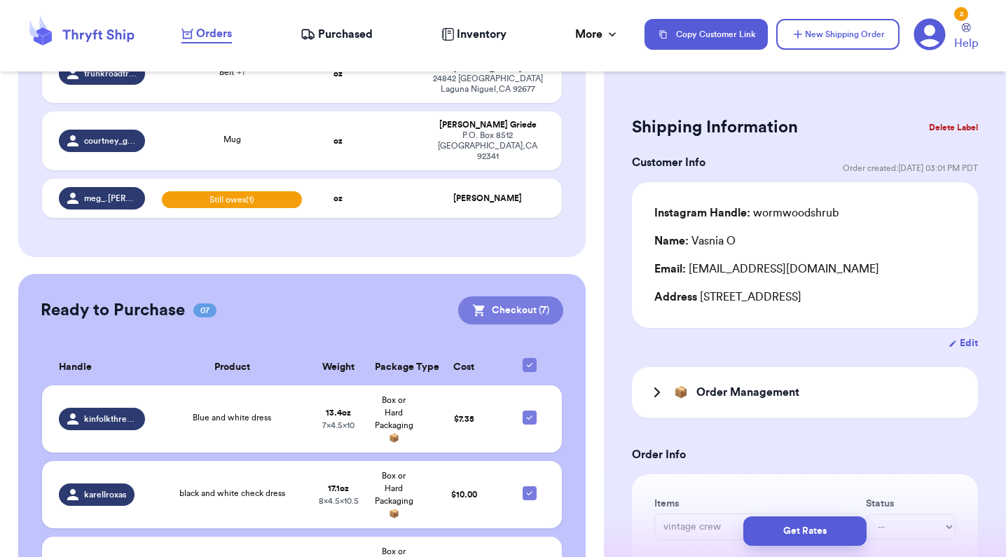
click at [505, 296] on button "Checkout ( 7 )" at bounding box center [510, 310] width 105 height 28
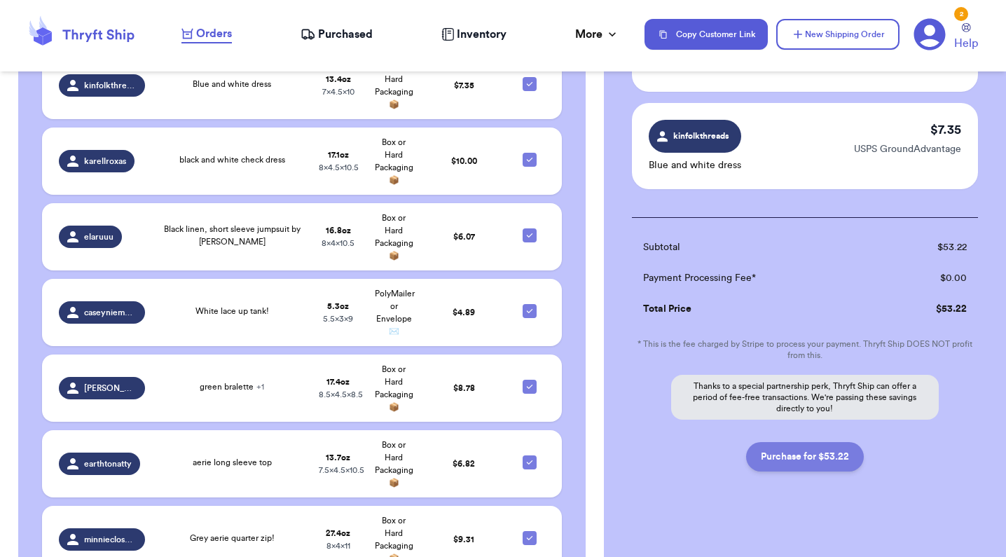
scroll to position [668, 0]
click at [818, 444] on button "Purchase for $53.22" at bounding box center [805, 458] width 118 height 29
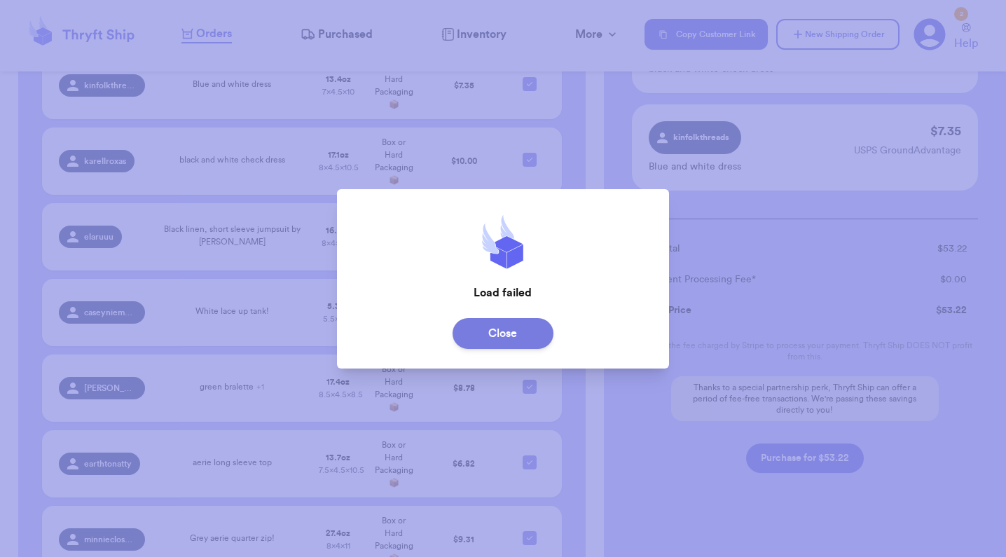
click at [495, 342] on button "Close" at bounding box center [503, 333] width 101 height 31
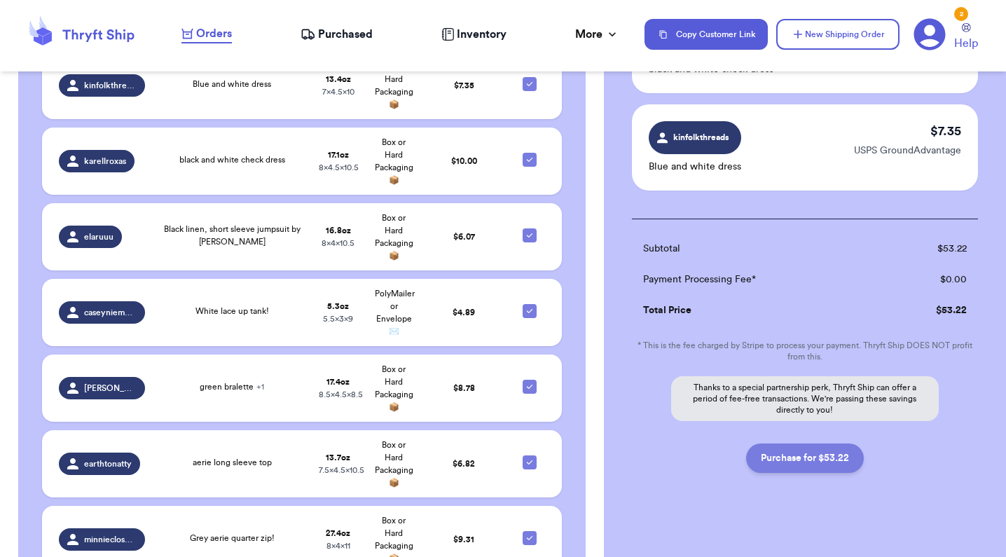
click at [811, 453] on button "Purchase for $53.22" at bounding box center [805, 458] width 118 height 29
checkbox input "false"
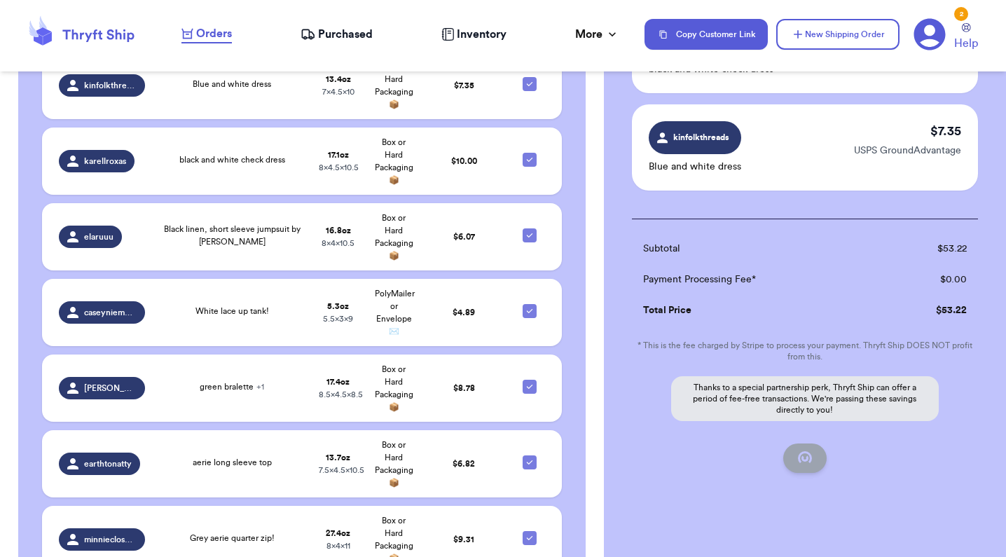
checkbox input "false"
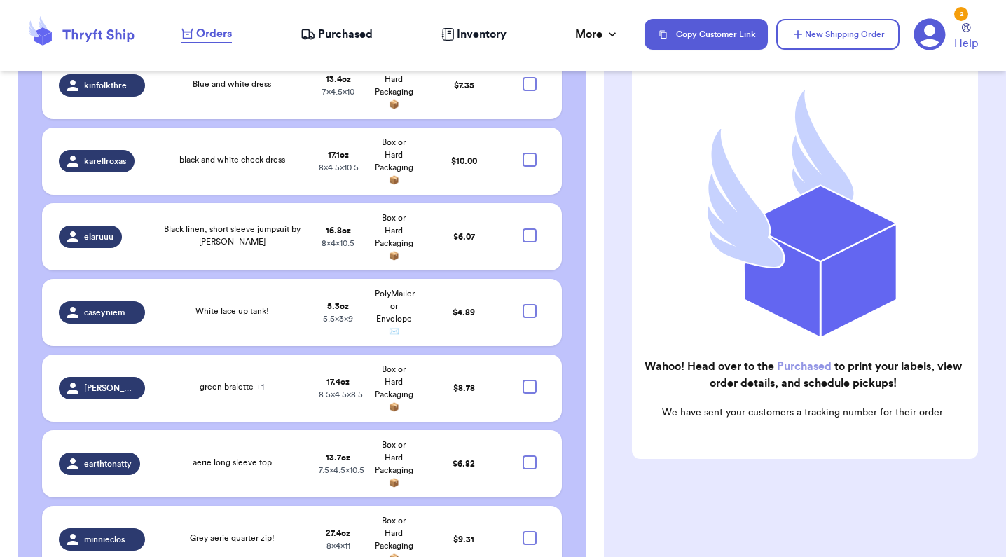
scroll to position [126, 0]
checkbox input "true"
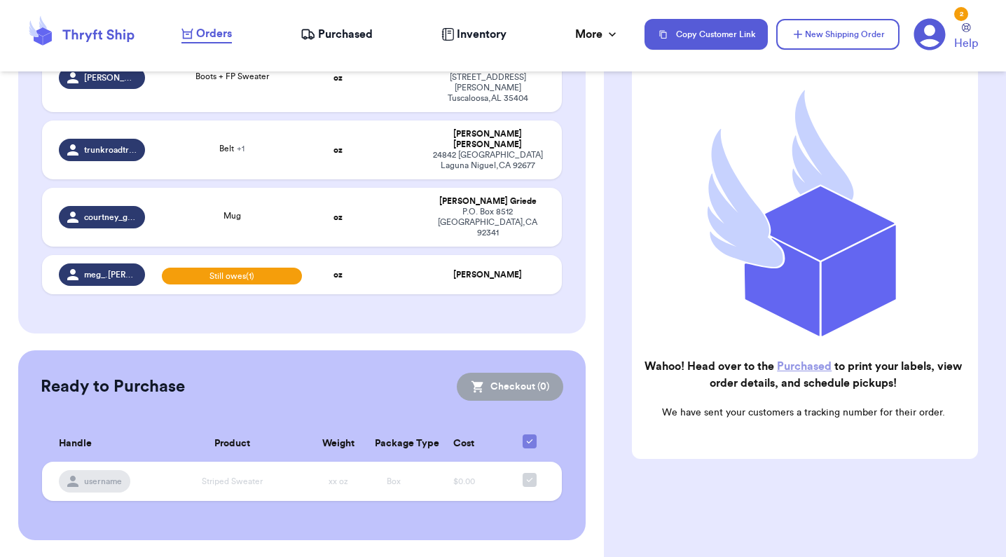
click at [364, 34] on span "Purchased" at bounding box center [345, 34] width 55 height 17
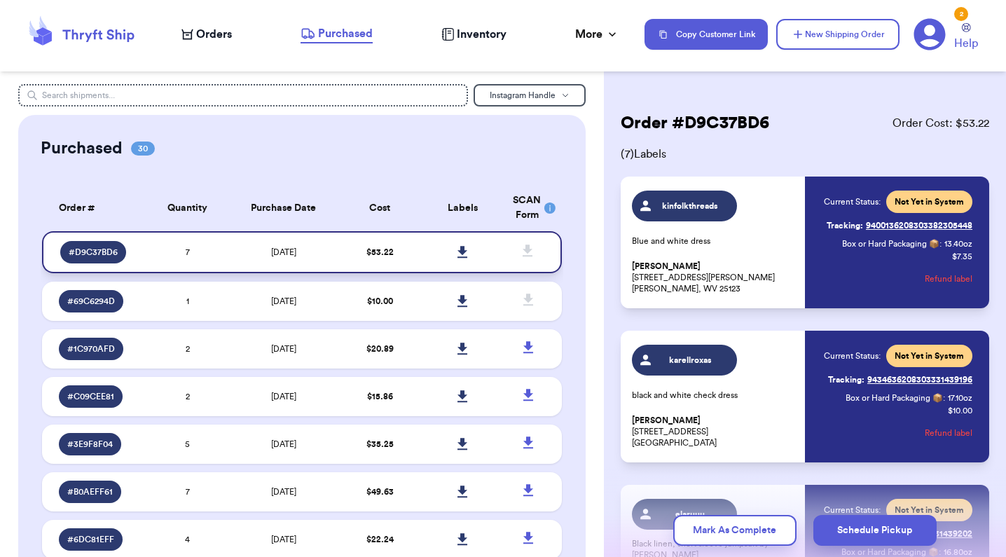
click at [460, 257] on icon at bounding box center [463, 252] width 11 height 13
click at [205, 40] on span "Orders" at bounding box center [214, 34] width 36 height 17
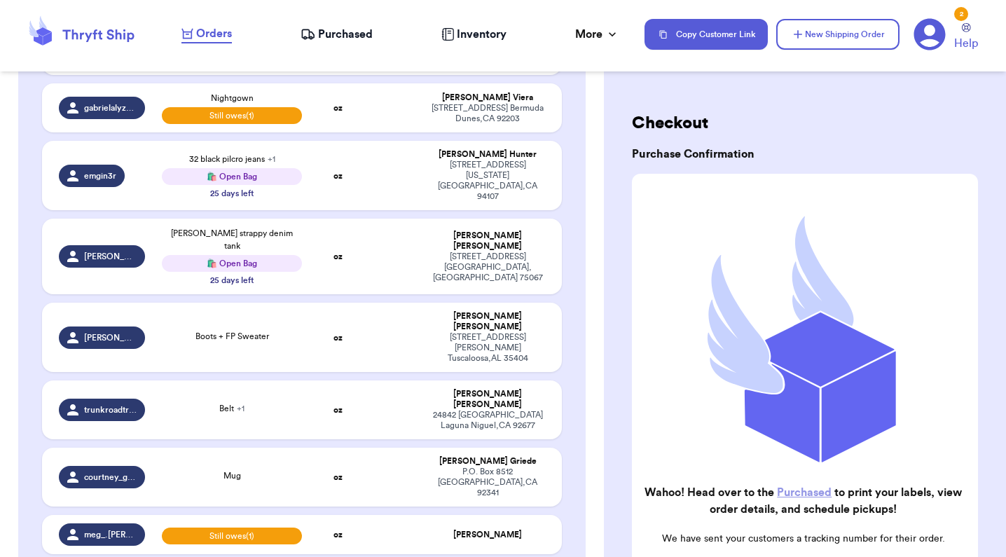
scroll to position [317, 0]
click at [386, 380] on td at bounding box center [395, 409] width 56 height 59
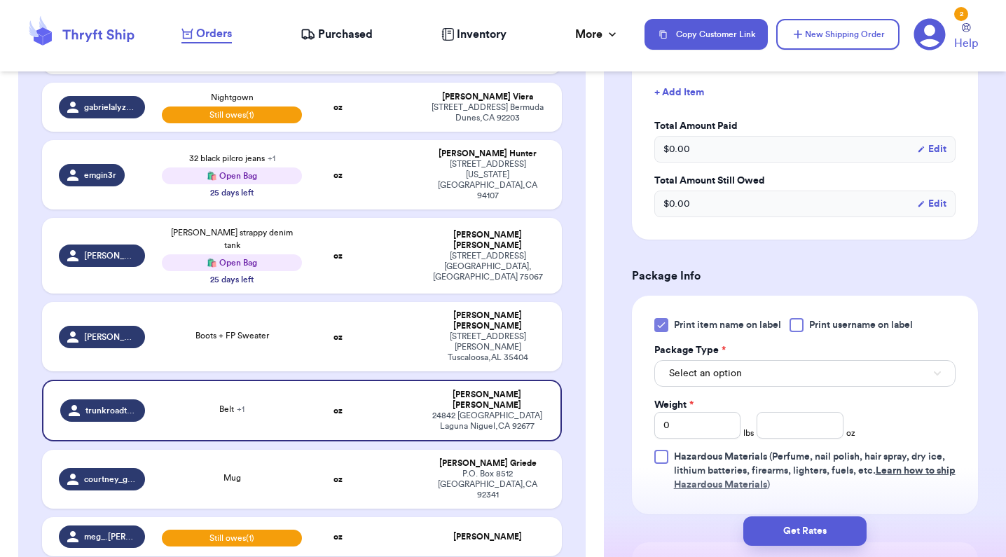
scroll to position [558, 0]
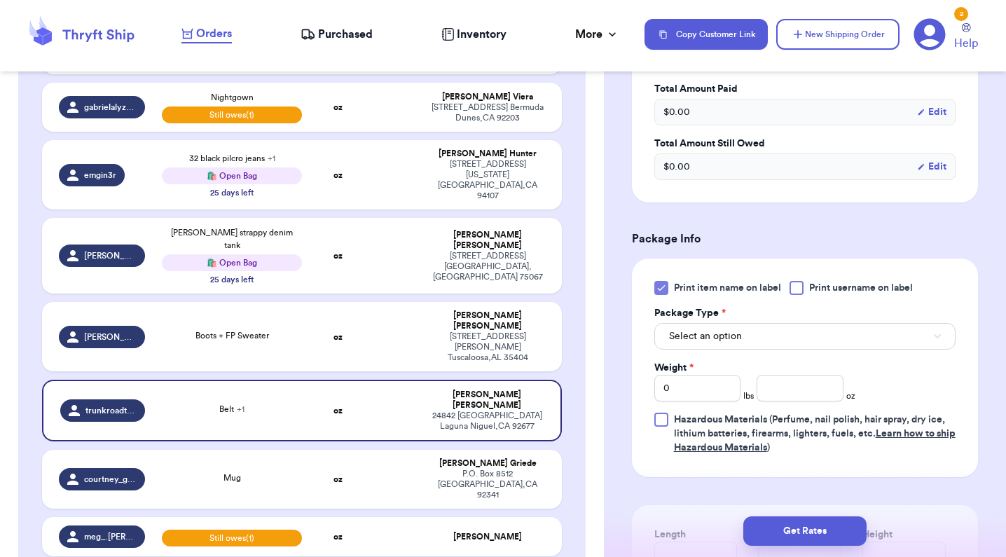
click at [702, 328] on button "Select an option" at bounding box center [805, 336] width 301 height 27
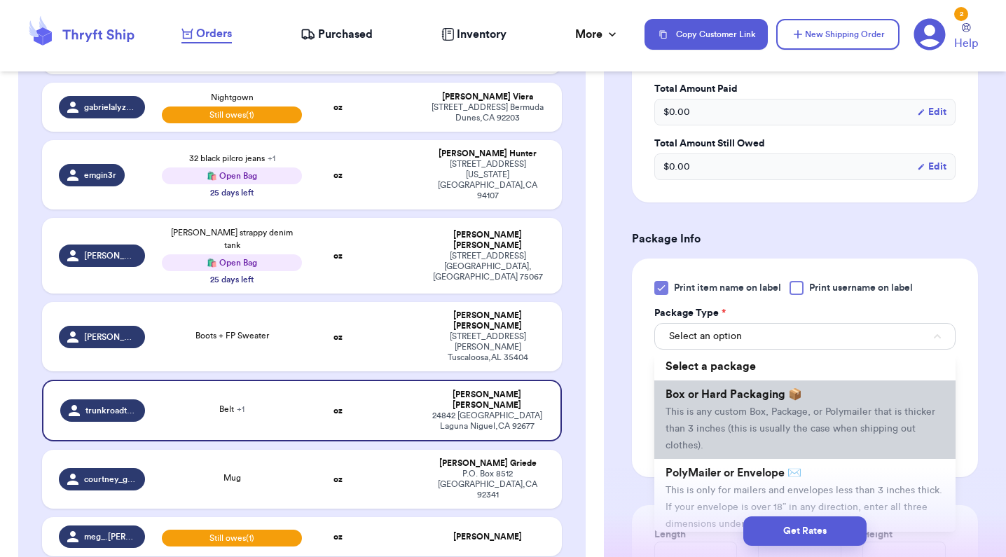
click at [699, 409] on li "Box or Hard Packaging 📦 This is any custom Box, Package, or Polymailer that is …" at bounding box center [805, 420] width 301 height 78
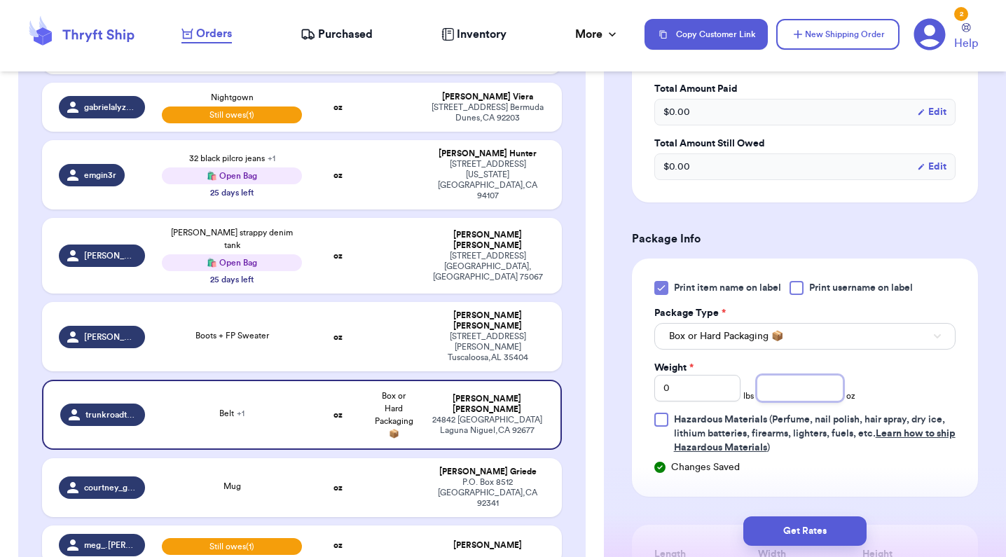
click at [807, 392] on input "number" at bounding box center [800, 388] width 86 height 27
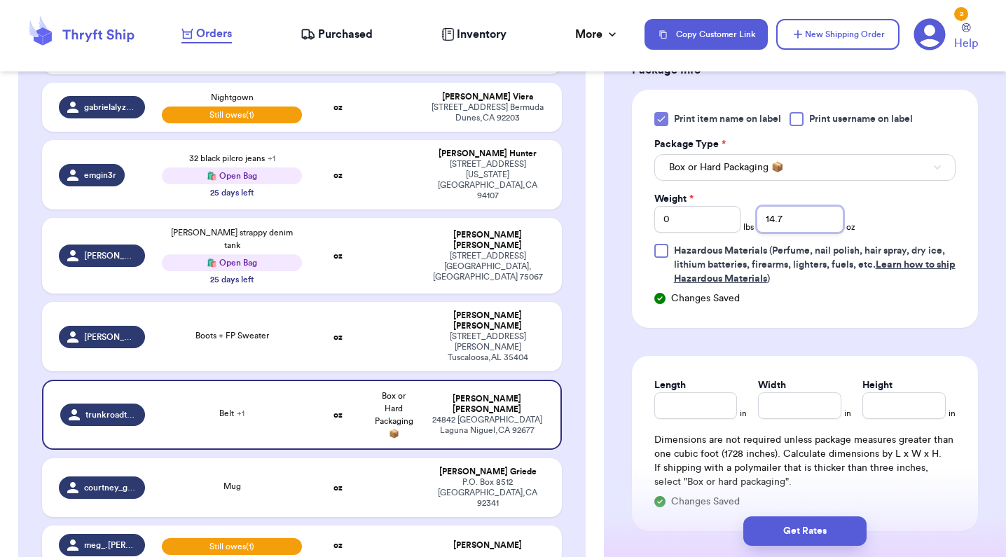
scroll to position [735, 0]
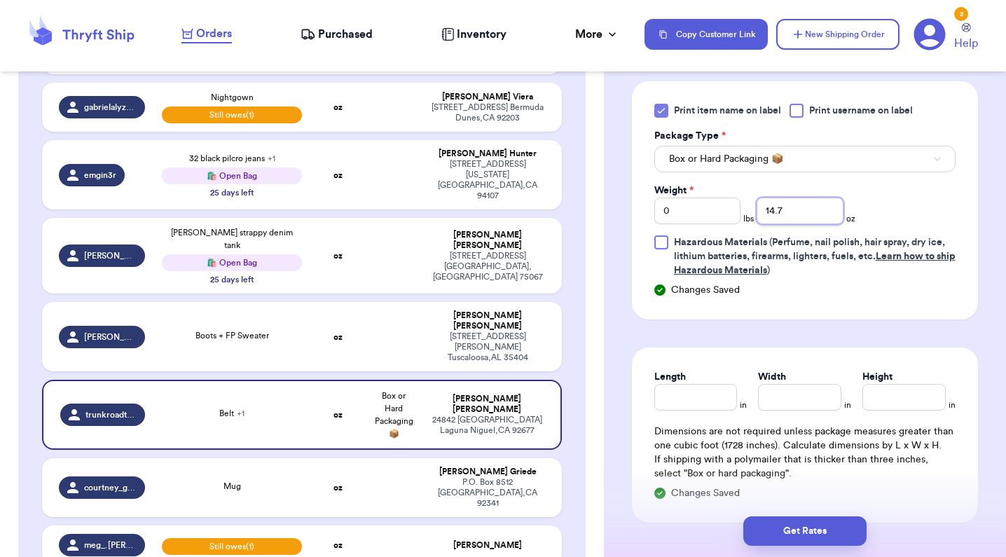
type input "14.7"
click at [703, 402] on input "Length" at bounding box center [696, 397] width 83 height 27
type input "9"
type input "3.5"
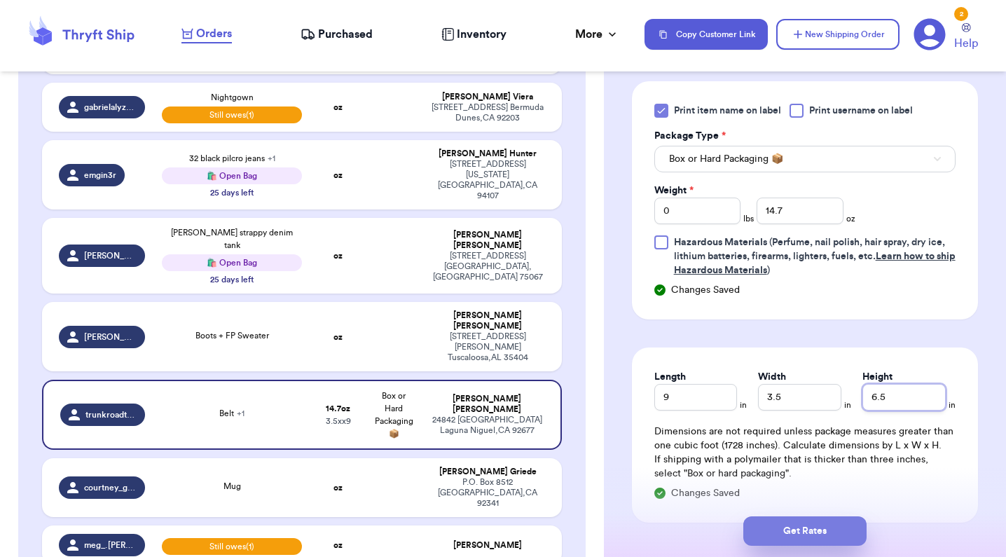
type input "6.5"
click at [807, 531] on button "Get Rates" at bounding box center [805, 531] width 123 height 29
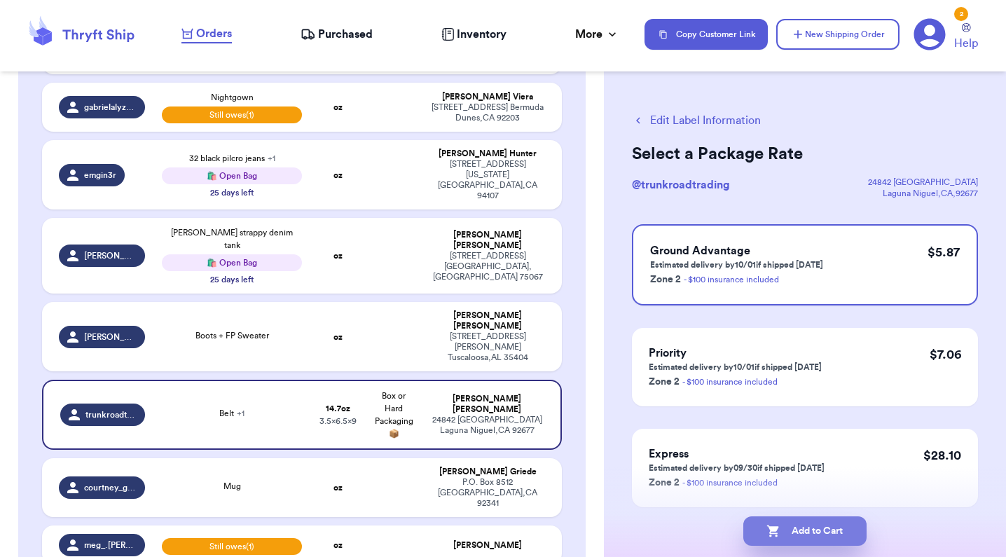
click at [807, 531] on button "Add to Cart" at bounding box center [805, 531] width 123 height 29
checkbox input "true"
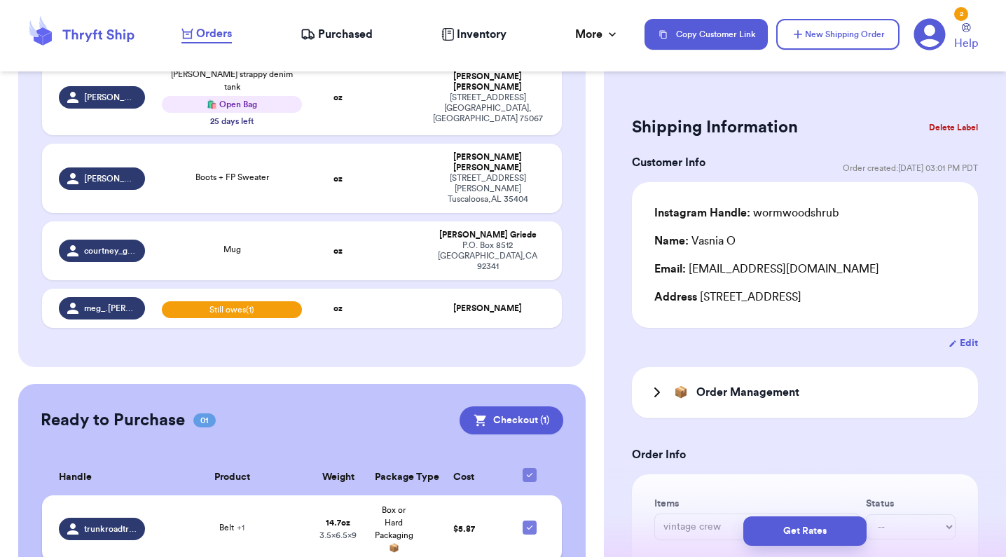
click at [185, 521] on div "Belt + 1" at bounding box center [231, 528] width 139 height 15
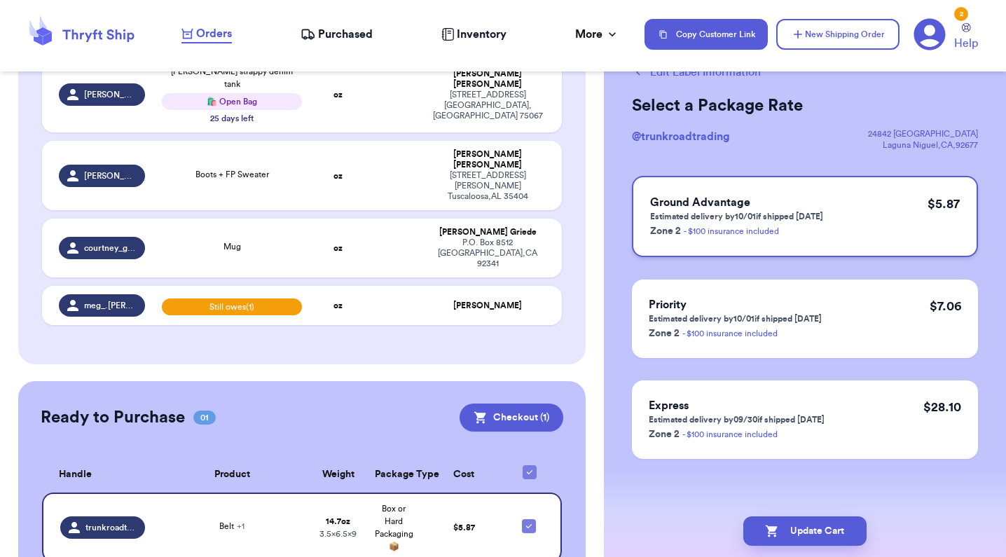
scroll to position [48, 0]
click at [343, 37] on span "Purchased" at bounding box center [345, 34] width 55 height 17
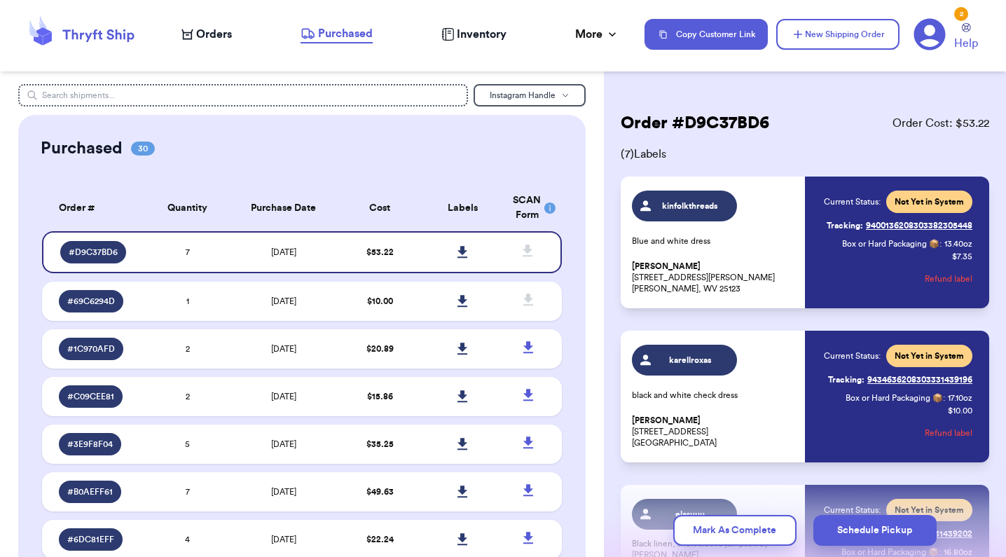
click at [195, 38] on div "Orders" at bounding box center [207, 34] width 50 height 17
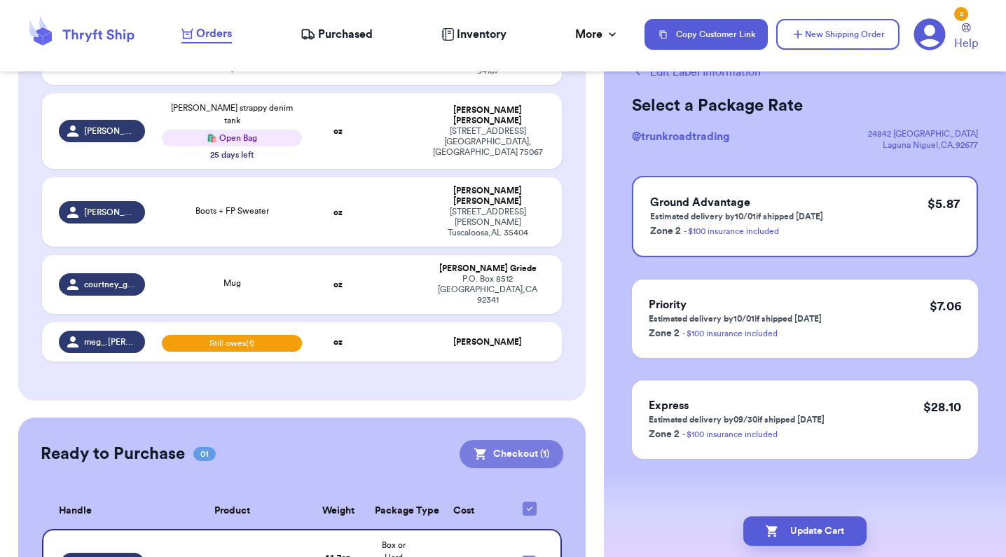
scroll to position [48, 0]
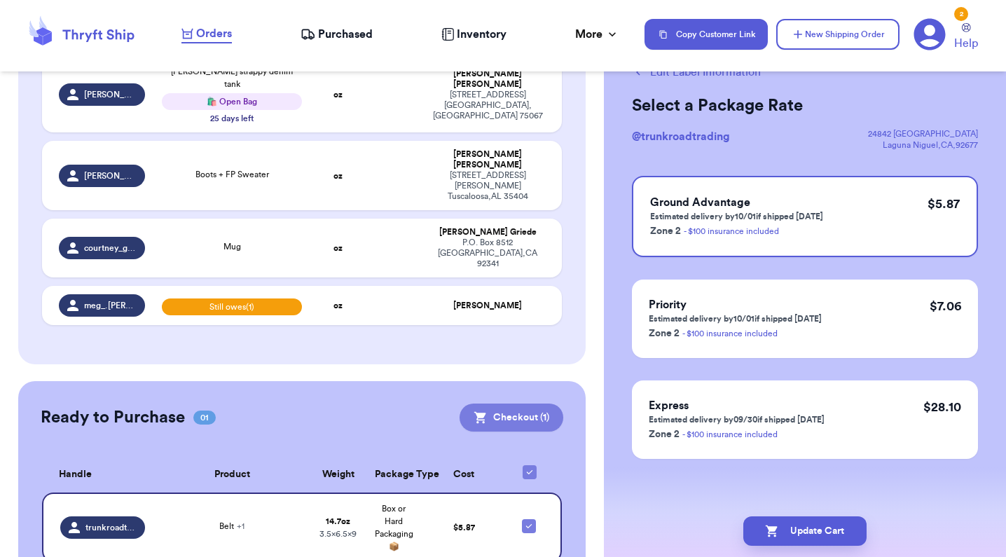
click at [528, 404] on button "Checkout ( 1 )" at bounding box center [512, 418] width 104 height 28
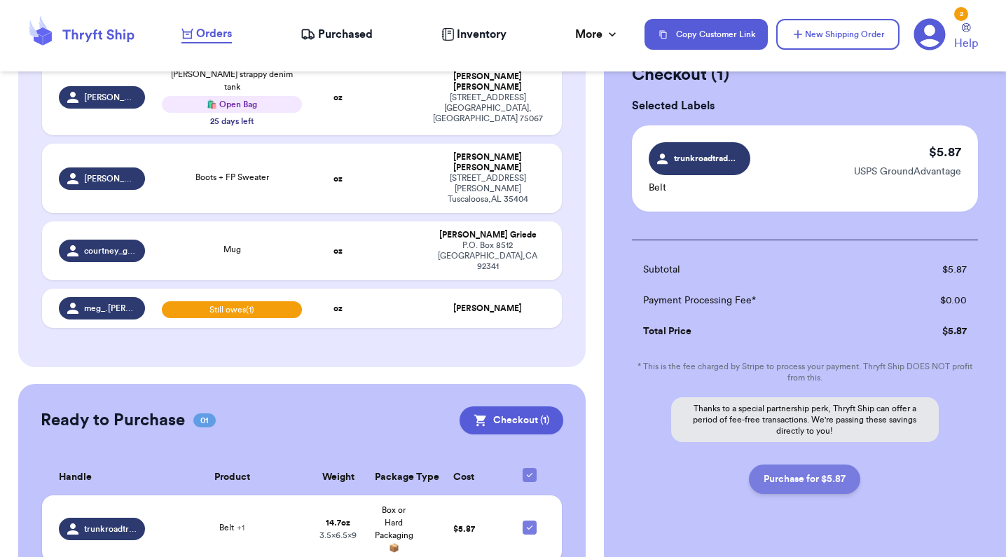
click at [815, 488] on button "Purchase for $5.87" at bounding box center [804, 479] width 111 height 29
checkbox input "false"
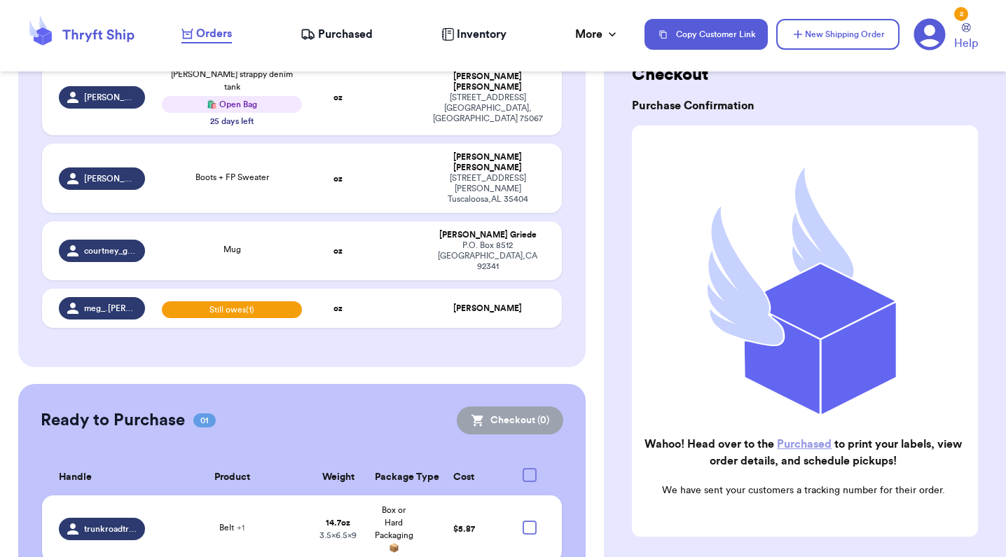
checkbox input "true"
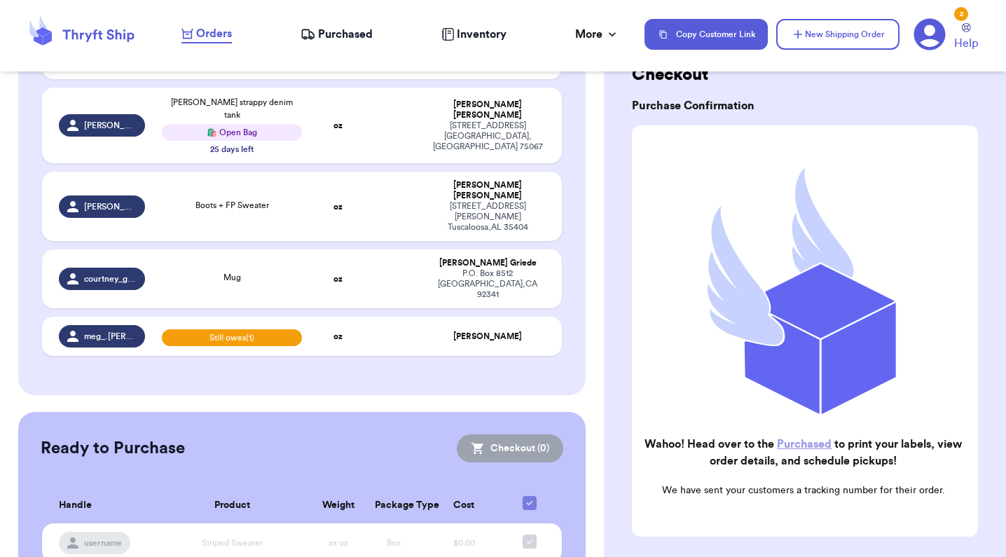
click at [340, 39] on span "Purchased" at bounding box center [345, 34] width 55 height 17
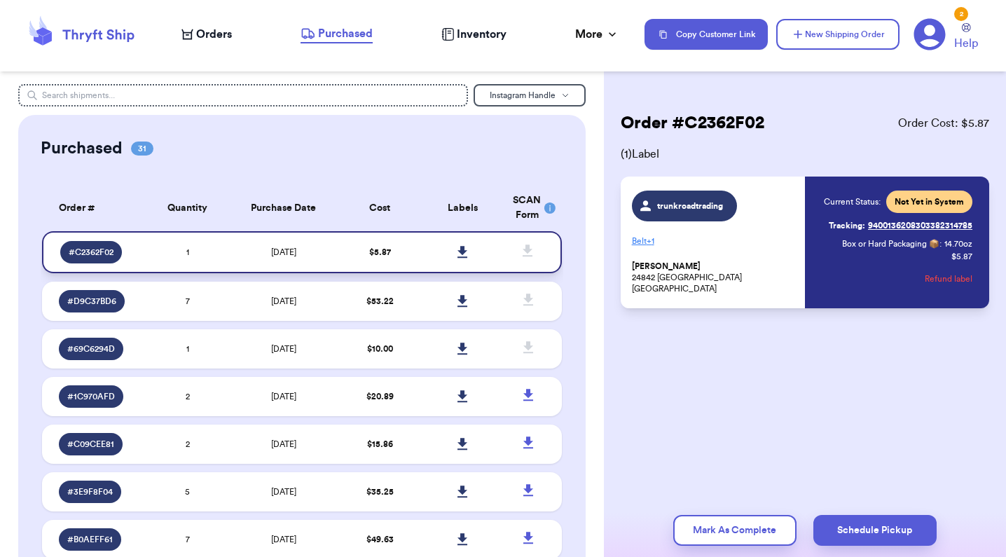
click at [463, 258] on icon at bounding box center [463, 252] width 10 height 12
